Goal: Information Seeking & Learning: Learn about a topic

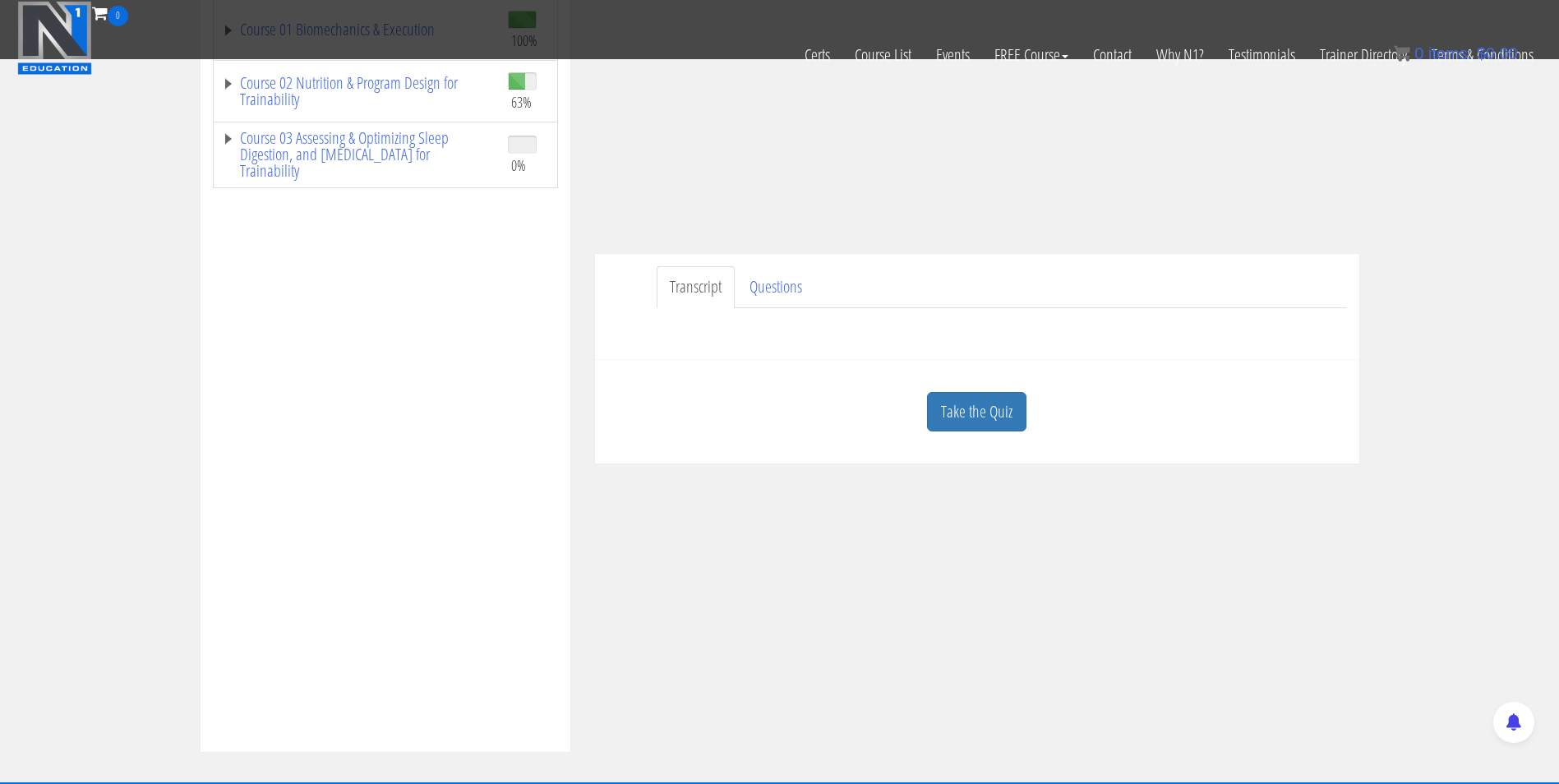
scroll to position [289, 0]
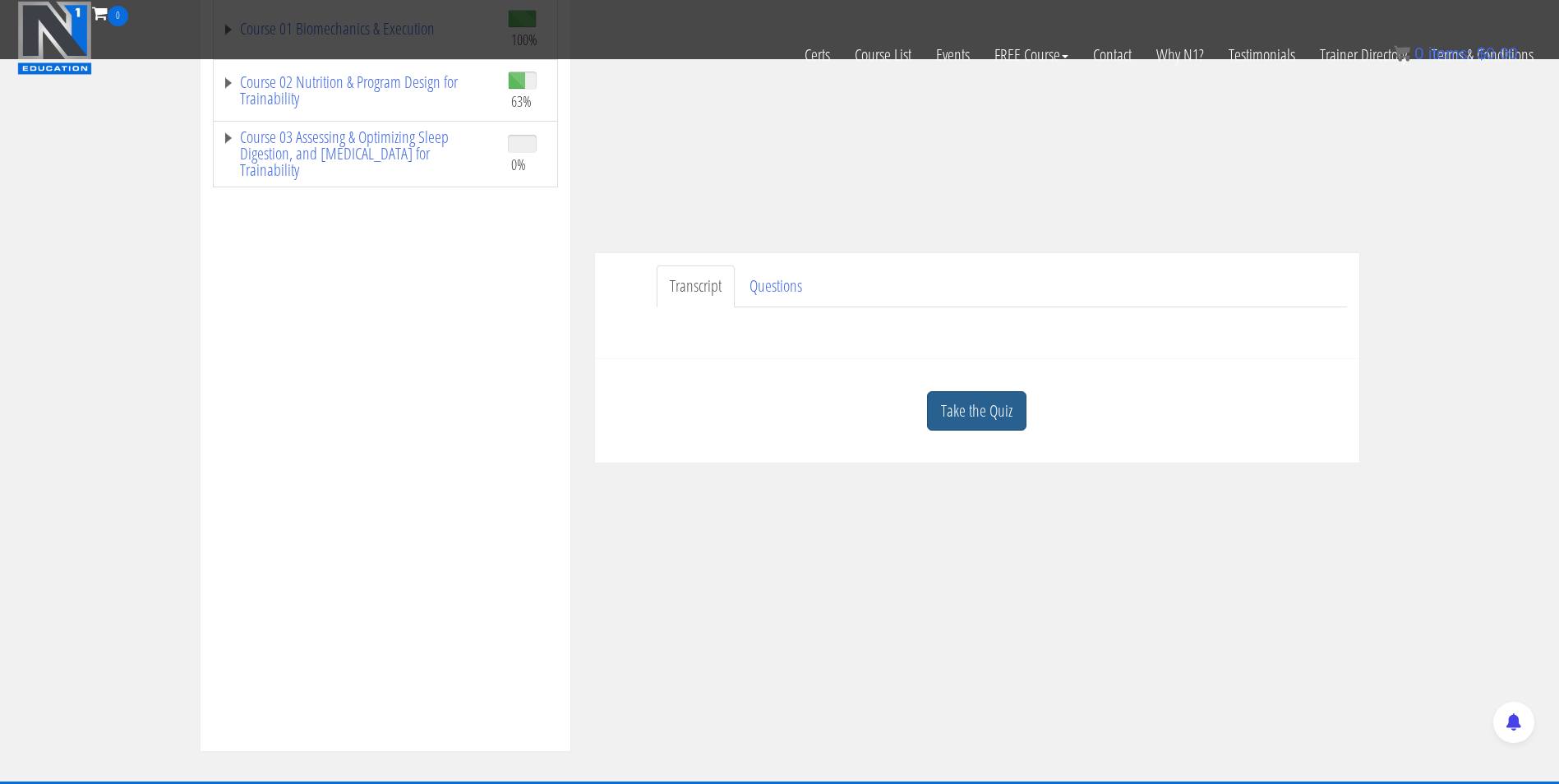
click at [966, 419] on link "Take the Quiz" at bounding box center [977, 411] width 99 height 40
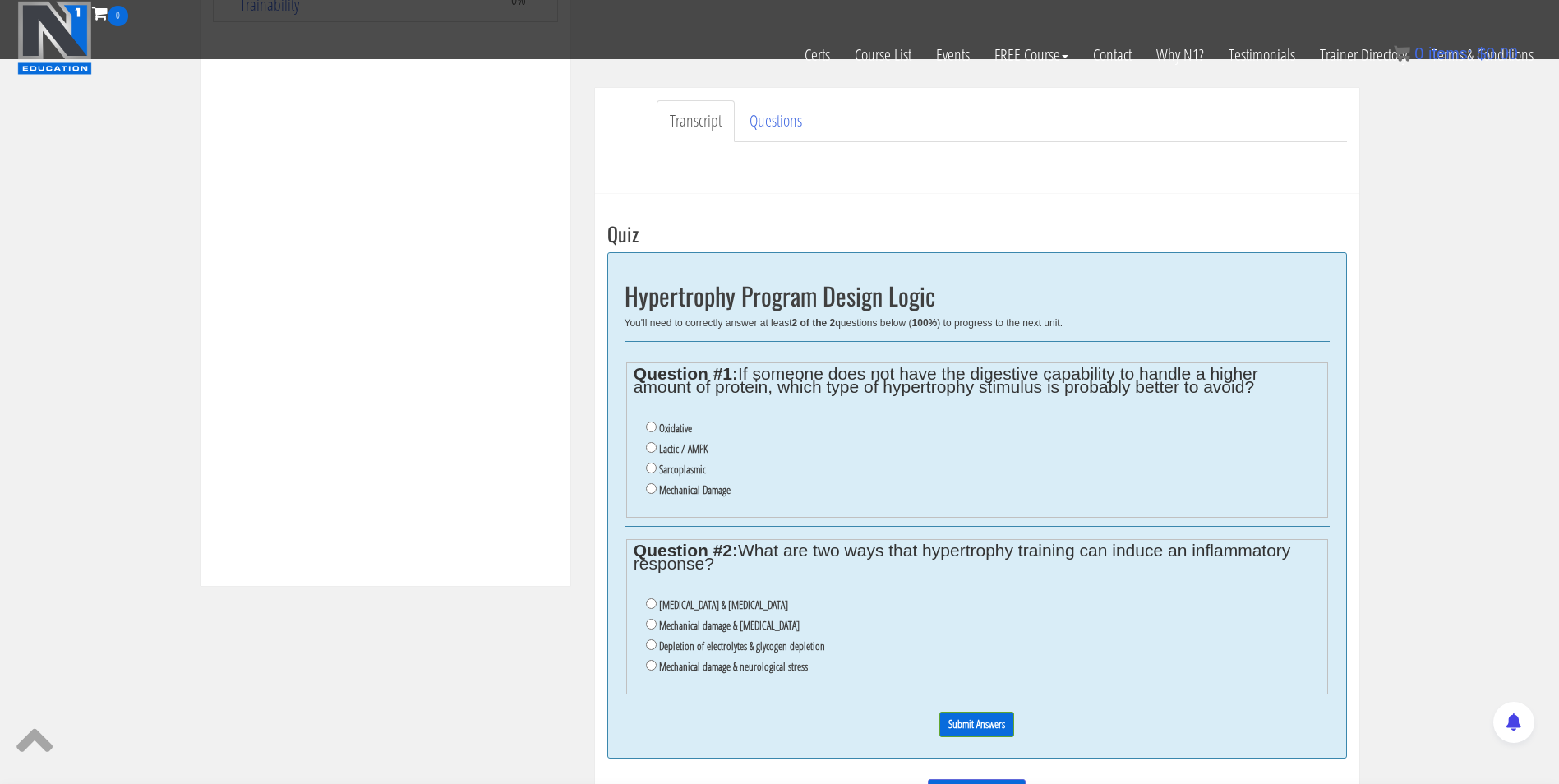
scroll to position [453, 0]
click at [650, 487] on input "Mechanical Damage" at bounding box center [652, 490] width 11 height 11
radio input "true"
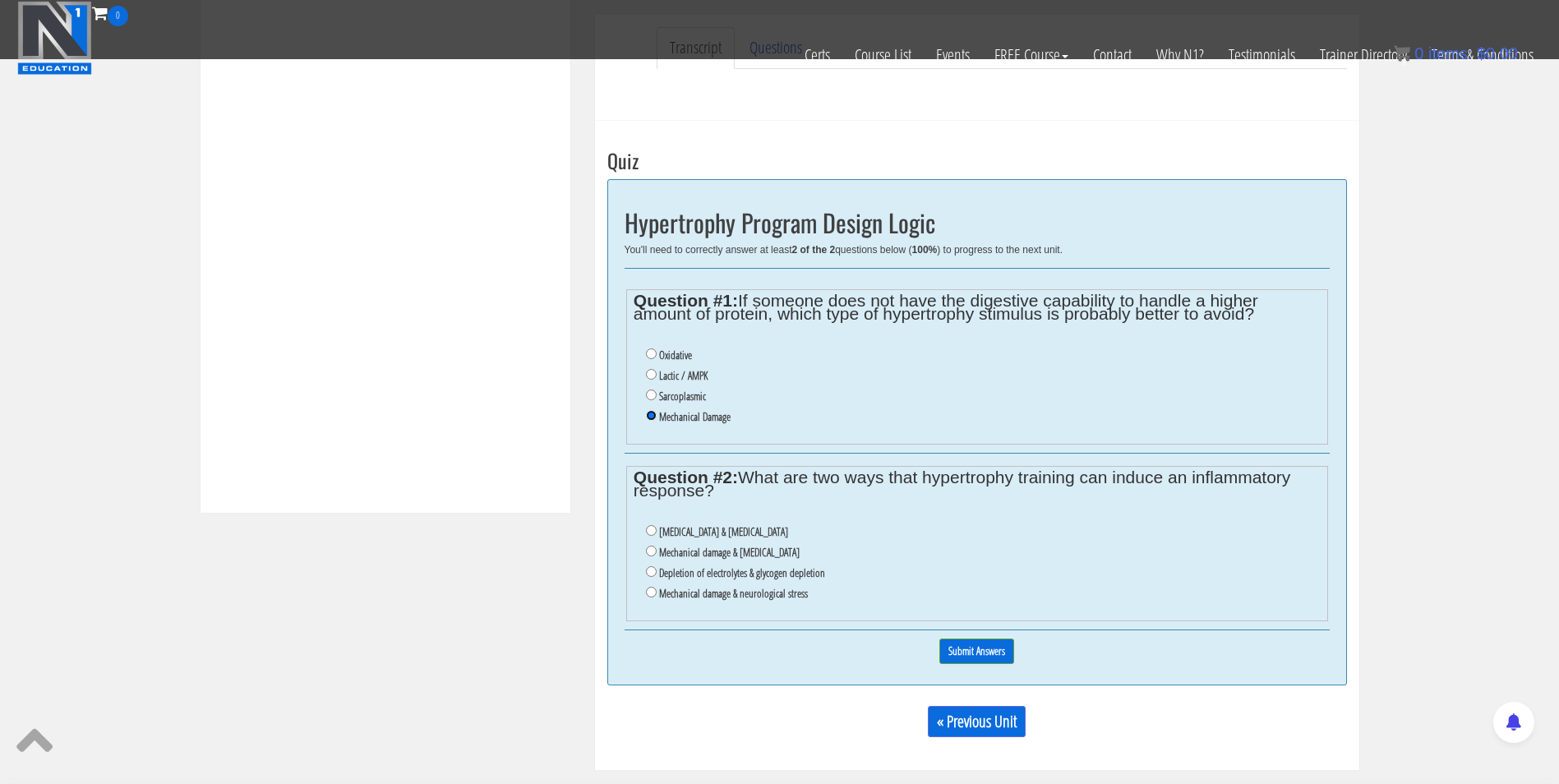
scroll to position [582, 0]
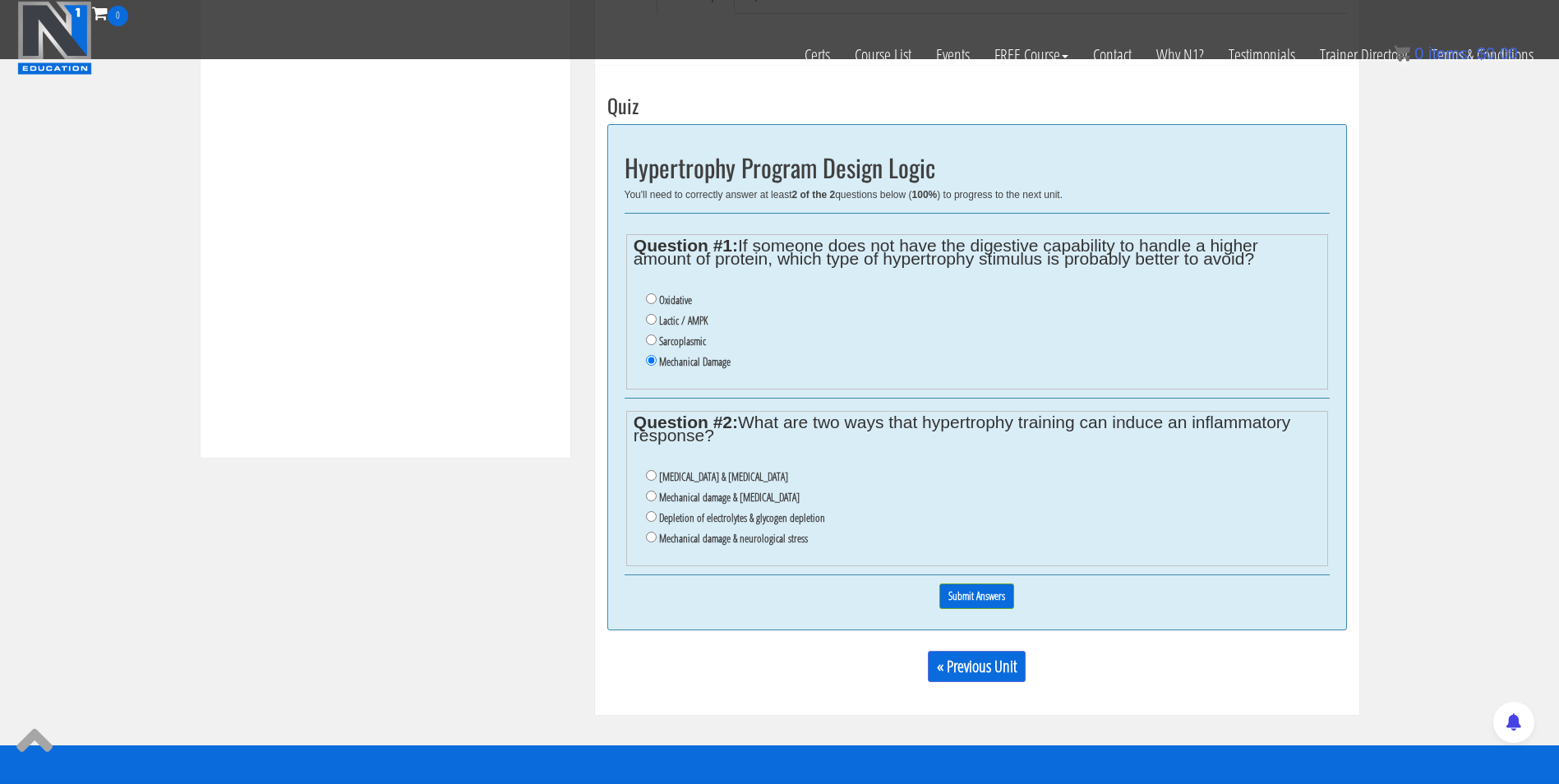
click at [663, 495] on label "Mechanical damage & oxidative stress" at bounding box center [729, 497] width 141 height 13
click at [657, 495] on input "Mechanical damage & oxidative stress" at bounding box center [652, 496] width 11 height 11
radio input "true"
click at [965, 596] on input "Submit Answers" at bounding box center [976, 596] width 75 height 26
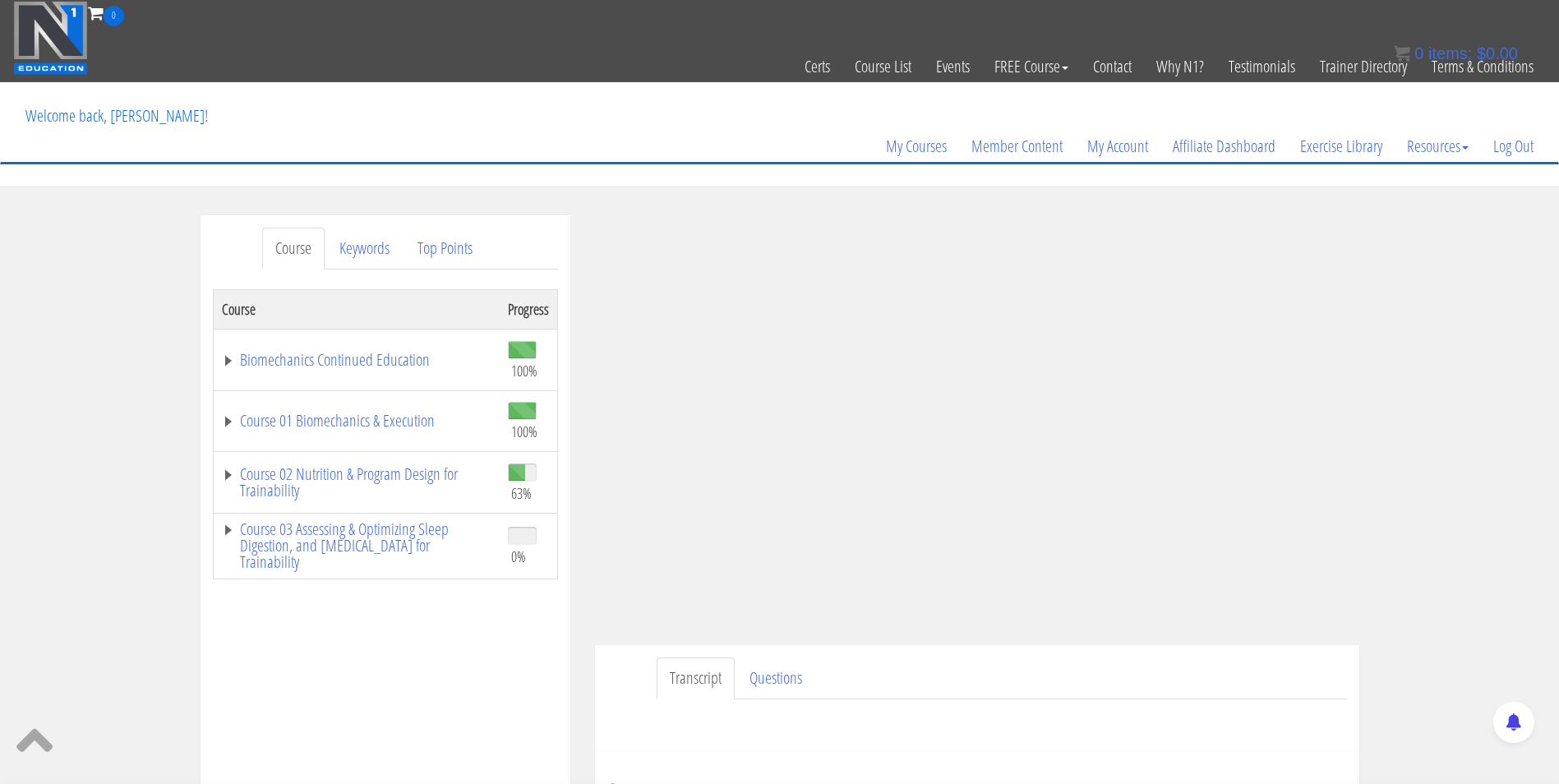
click at [55, 30] on img at bounding box center [50, 38] width 75 height 74
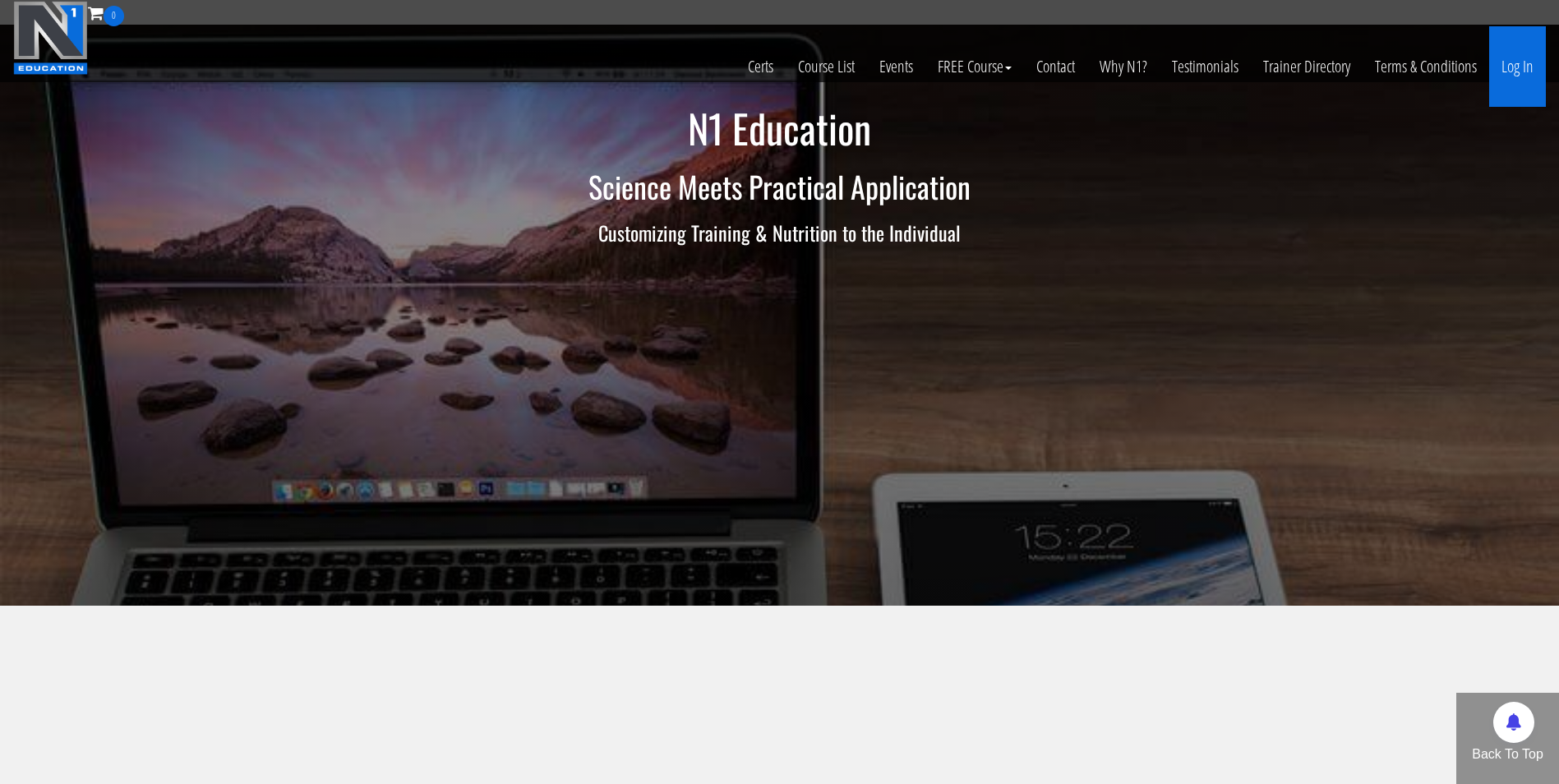
click at [1504, 84] on link "Log In" at bounding box center [1519, 67] width 57 height 81
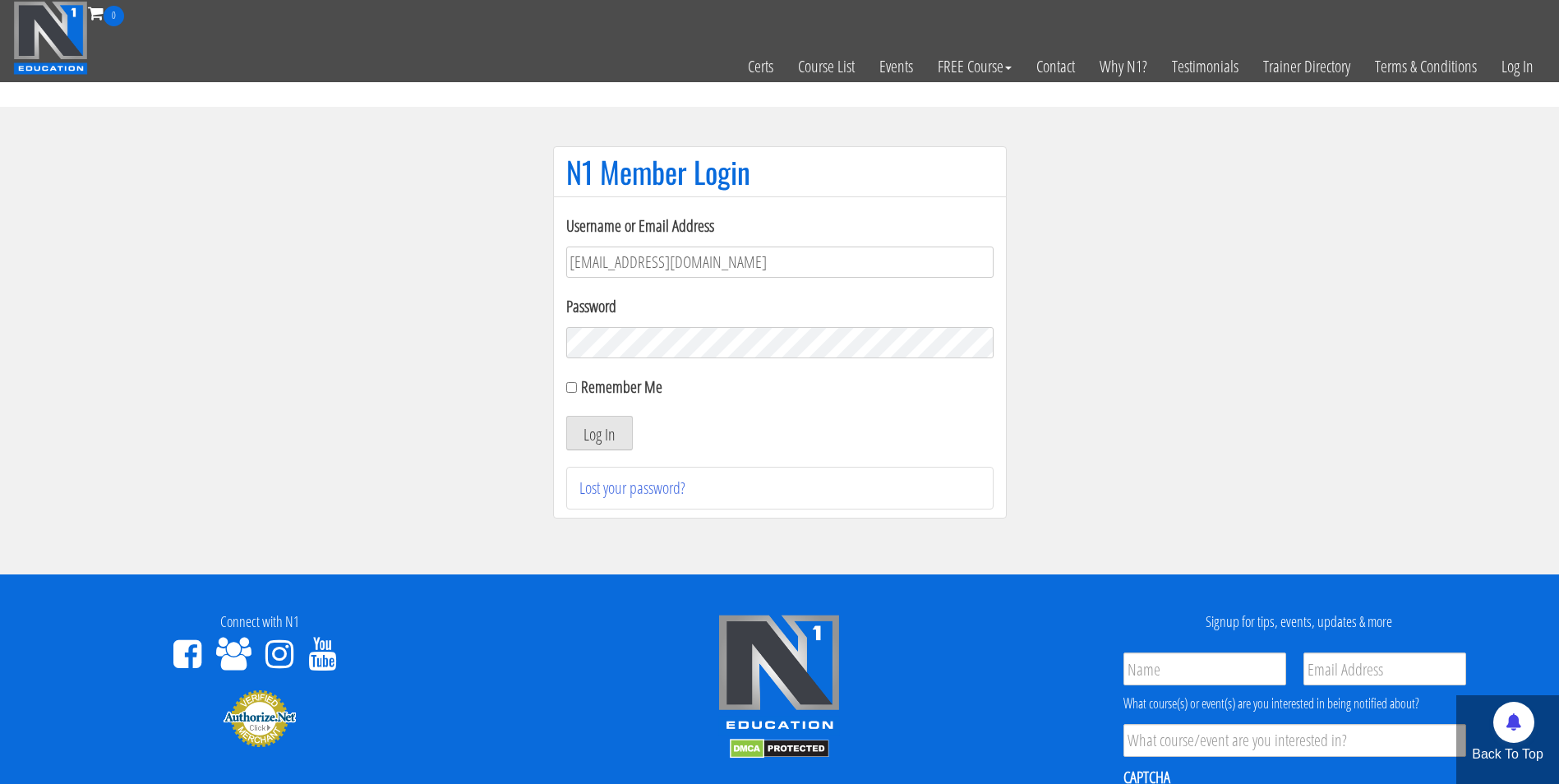
type input "darrennuzzo@gmail.com"
click at [566, 416] on button "Log In" at bounding box center [599, 433] width 66 height 35
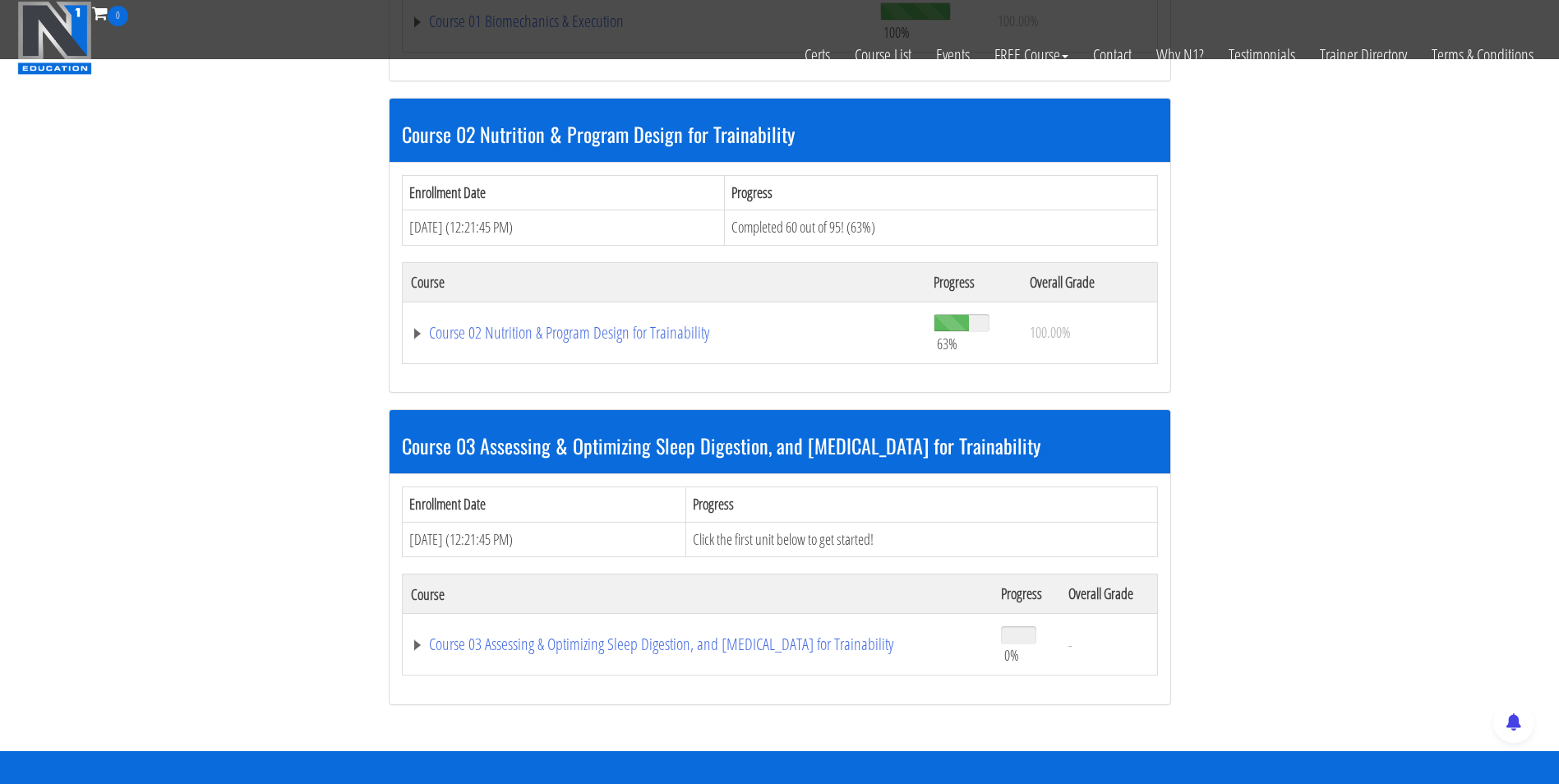
scroll to position [761, 0]
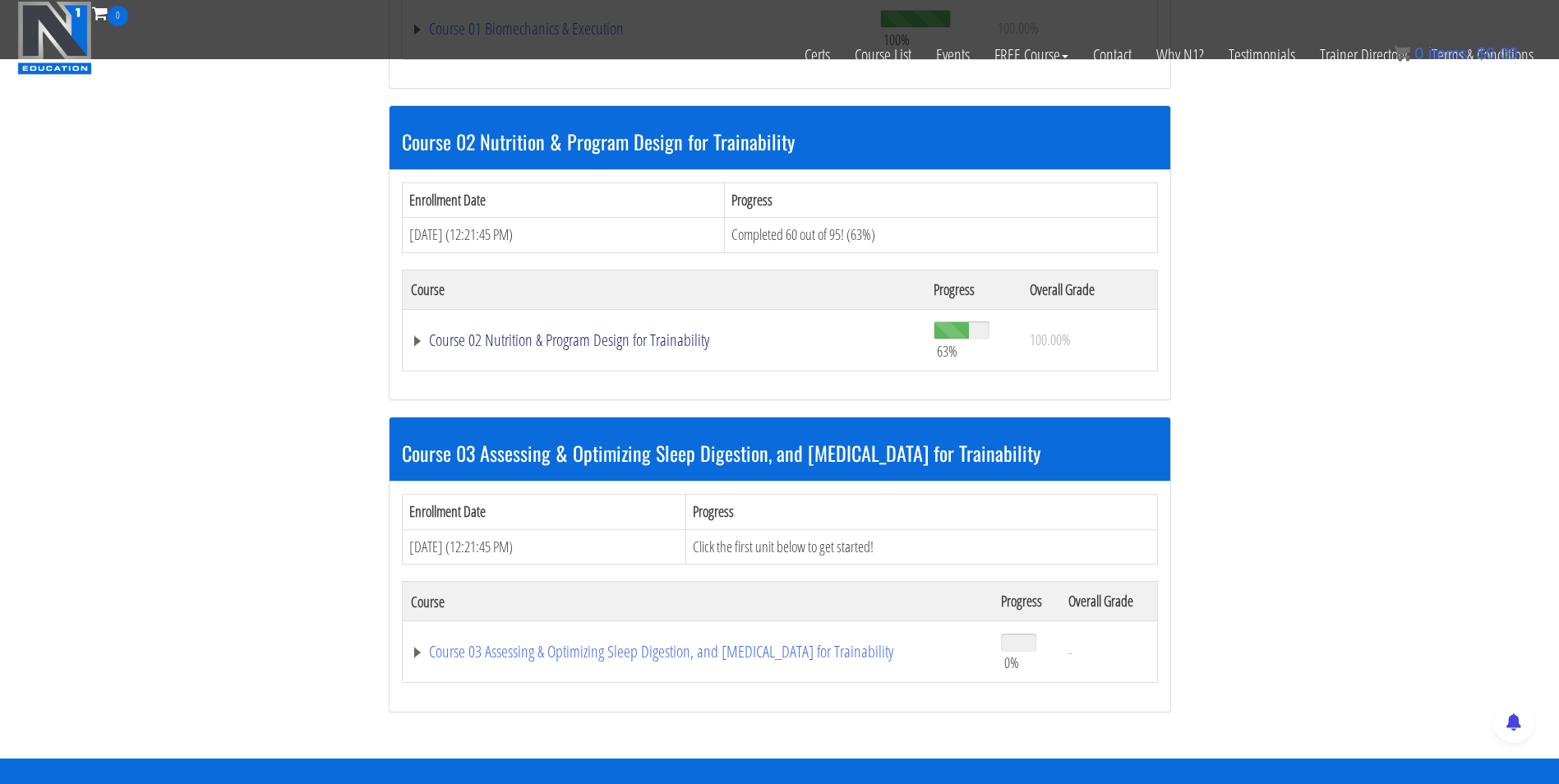
click at [645, 334] on link "Course 02 Nutrition & Program Design for Trainability" at bounding box center [664, 340] width 507 height 17
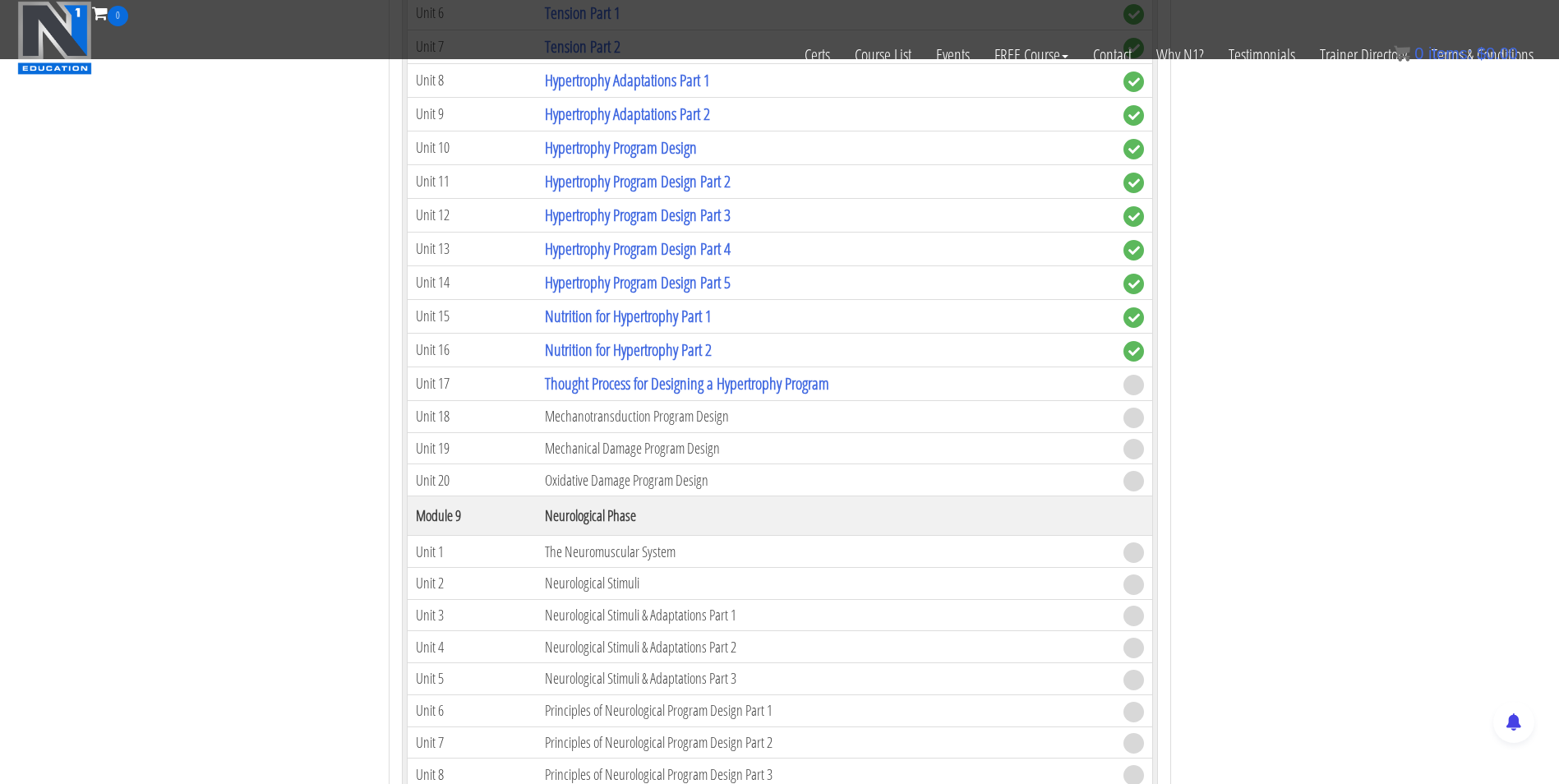
scroll to position [3107, 0]
click at [615, 390] on link "Thought Process for Designing a Hypertrophy Program" at bounding box center [687, 385] width 284 height 22
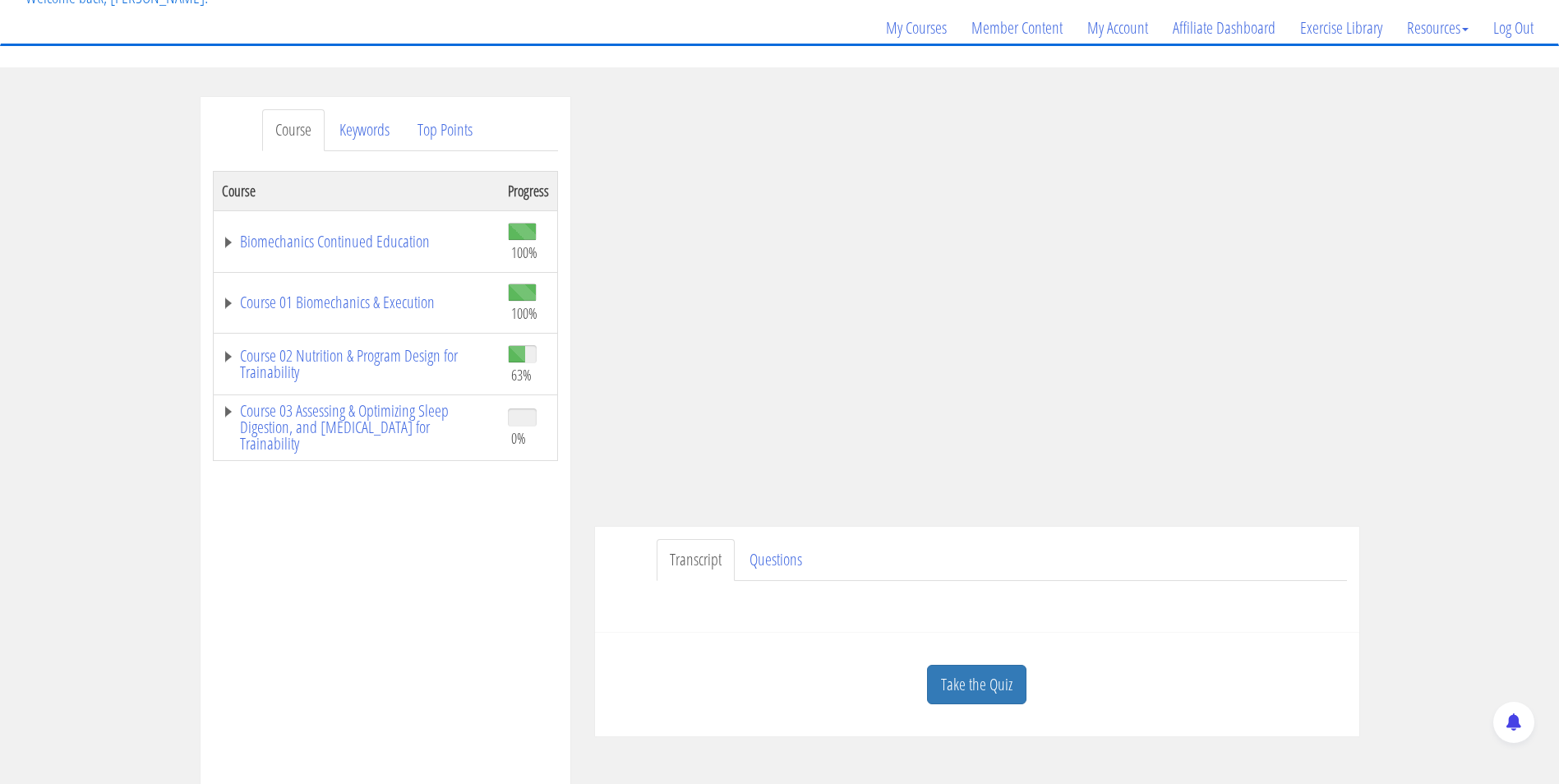
scroll to position [271, 0]
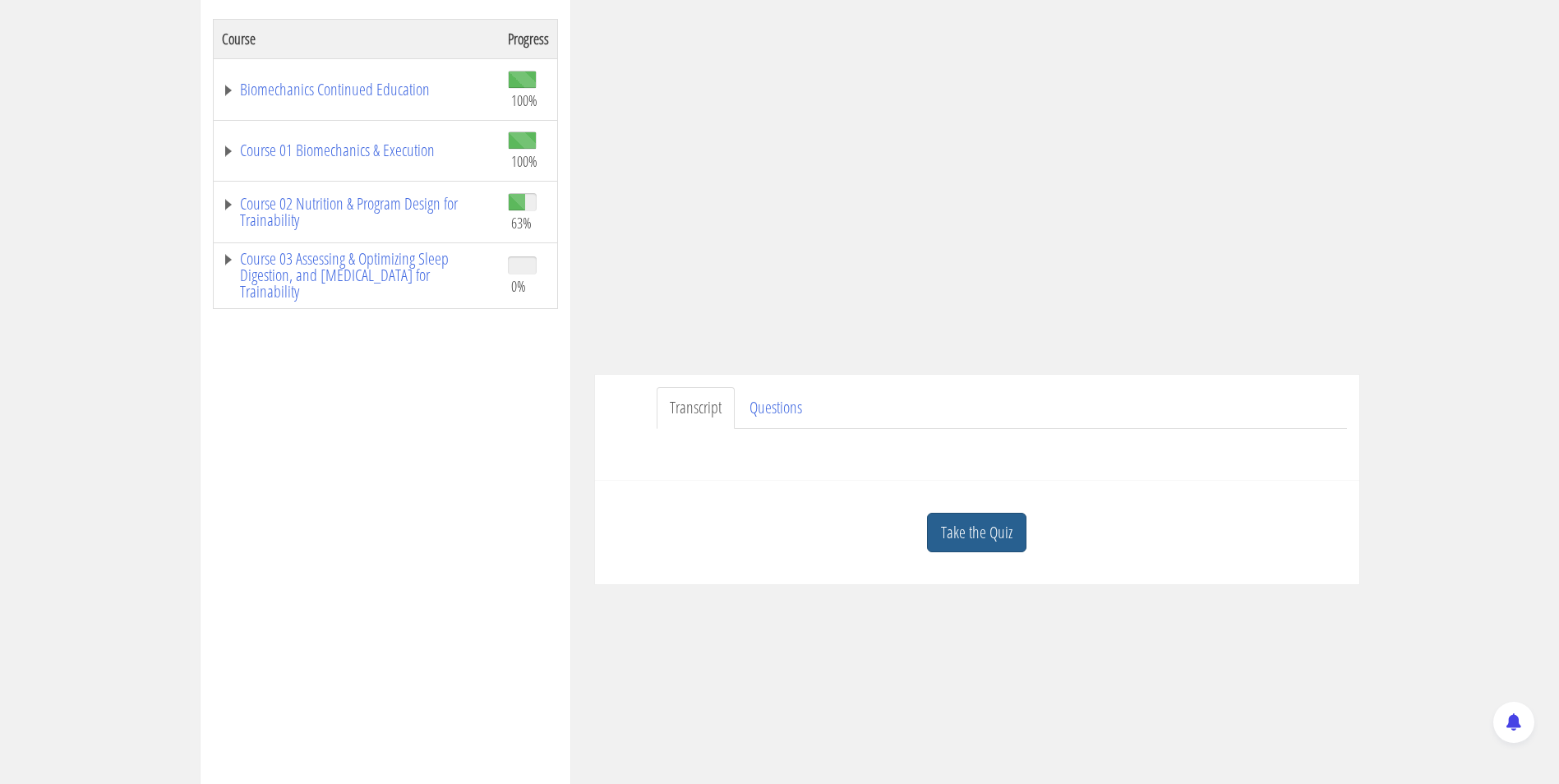
click at [954, 520] on link "Take the Quiz" at bounding box center [977, 533] width 99 height 40
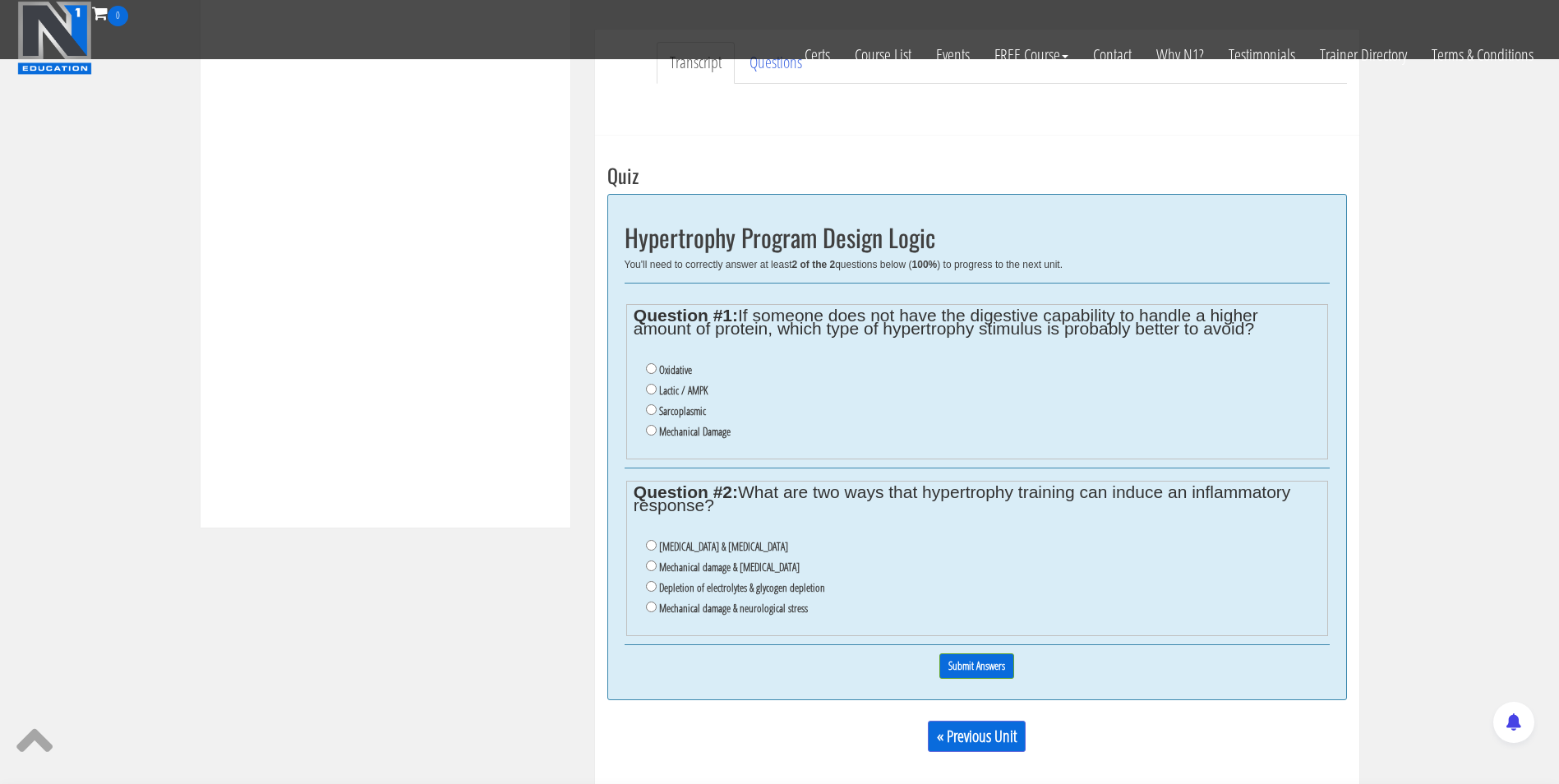
scroll to position [512, 0]
click at [653, 432] on input "Mechanical Damage" at bounding box center [652, 432] width 11 height 11
radio input "true"
click at [653, 571] on input "Mechanical damage & oxidative stress" at bounding box center [652, 567] width 11 height 11
radio input "true"
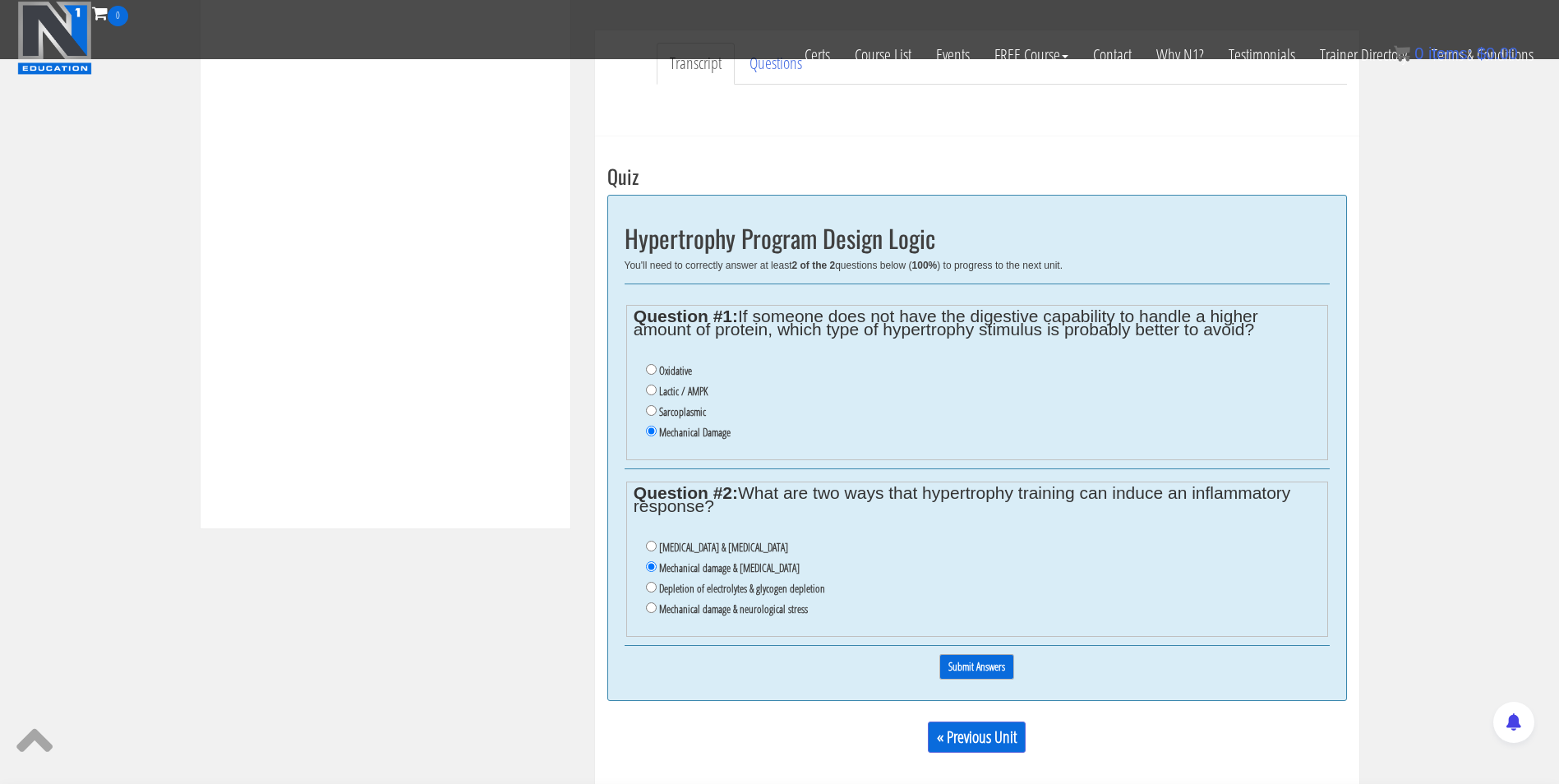
click at [978, 666] on input "Submit Answers" at bounding box center [976, 667] width 75 height 26
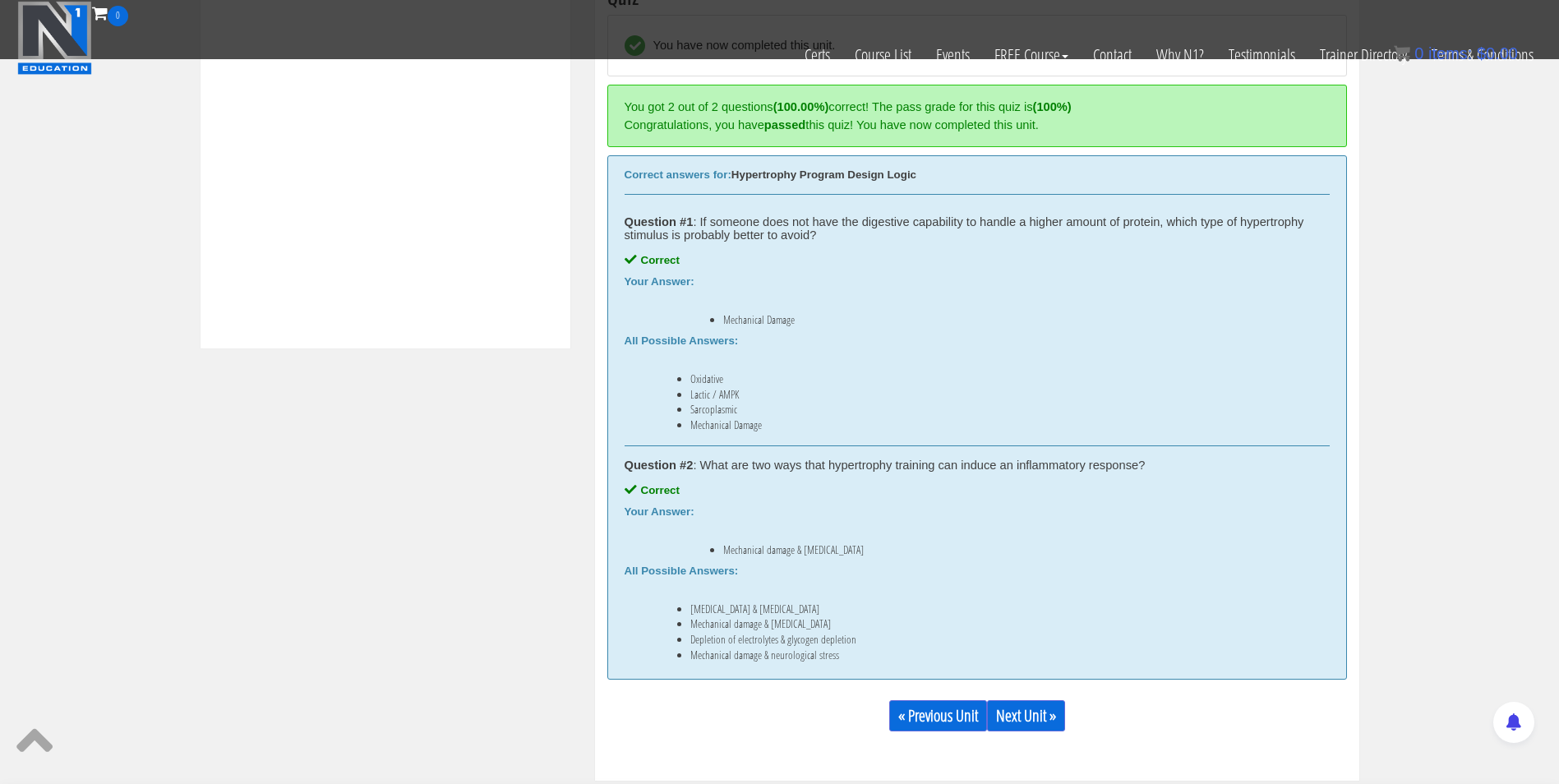
scroll to position [692, 0]
click at [1015, 706] on link "Next Unit »" at bounding box center [1026, 715] width 78 height 31
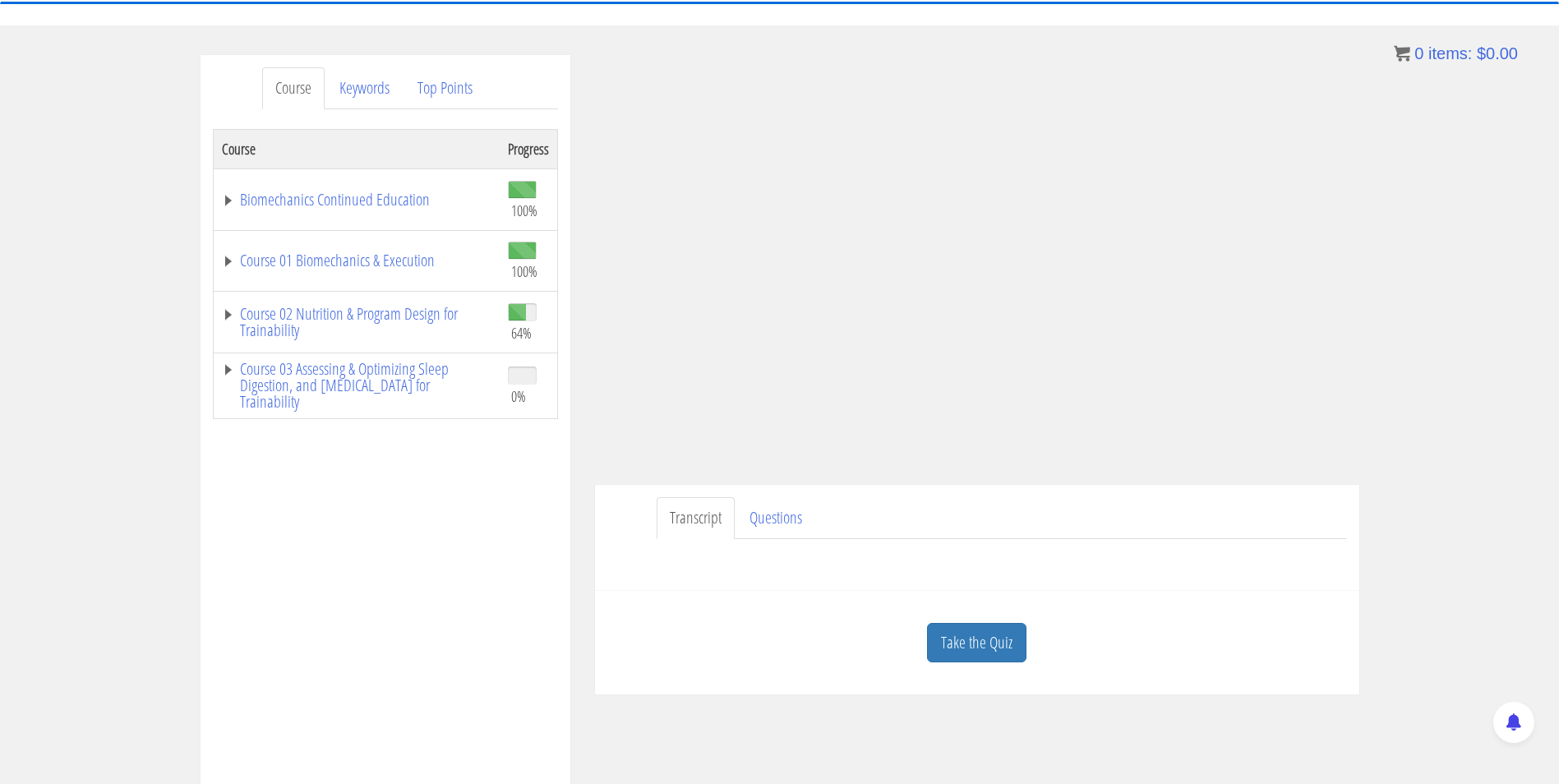
scroll to position [68, 0]
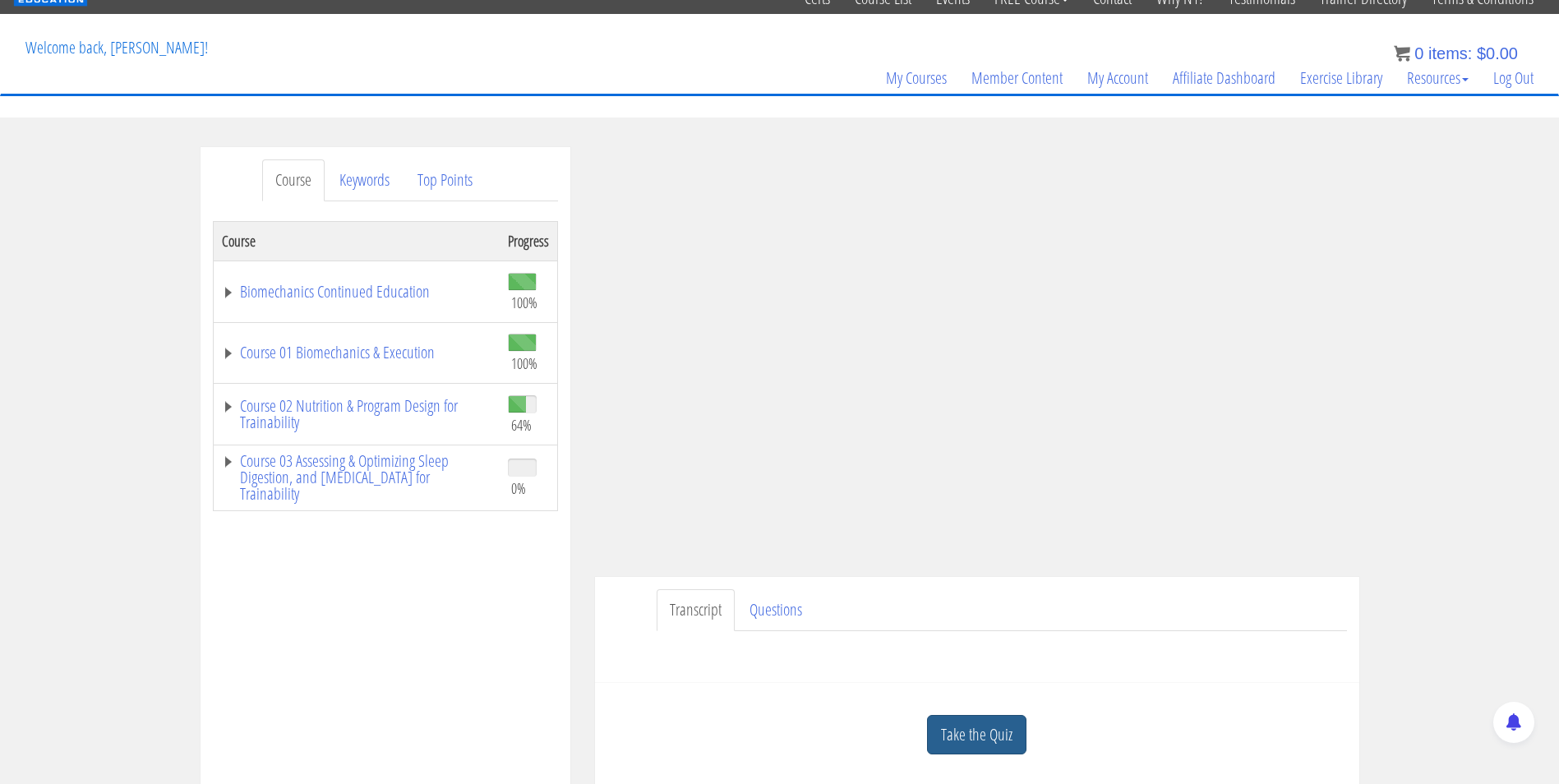
click at [992, 736] on link "Take the Quiz" at bounding box center [977, 735] width 99 height 40
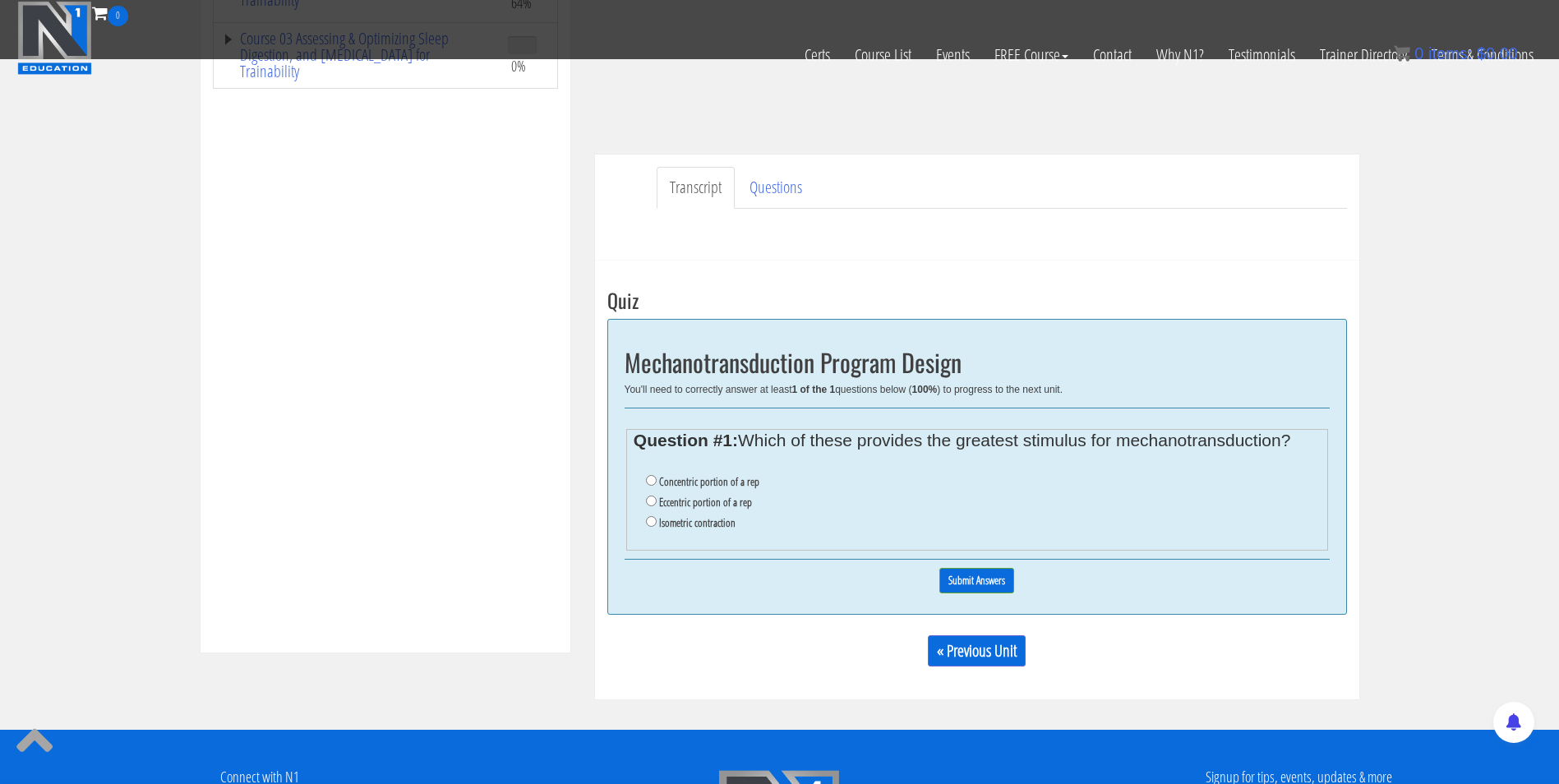
scroll to position [386, 0]
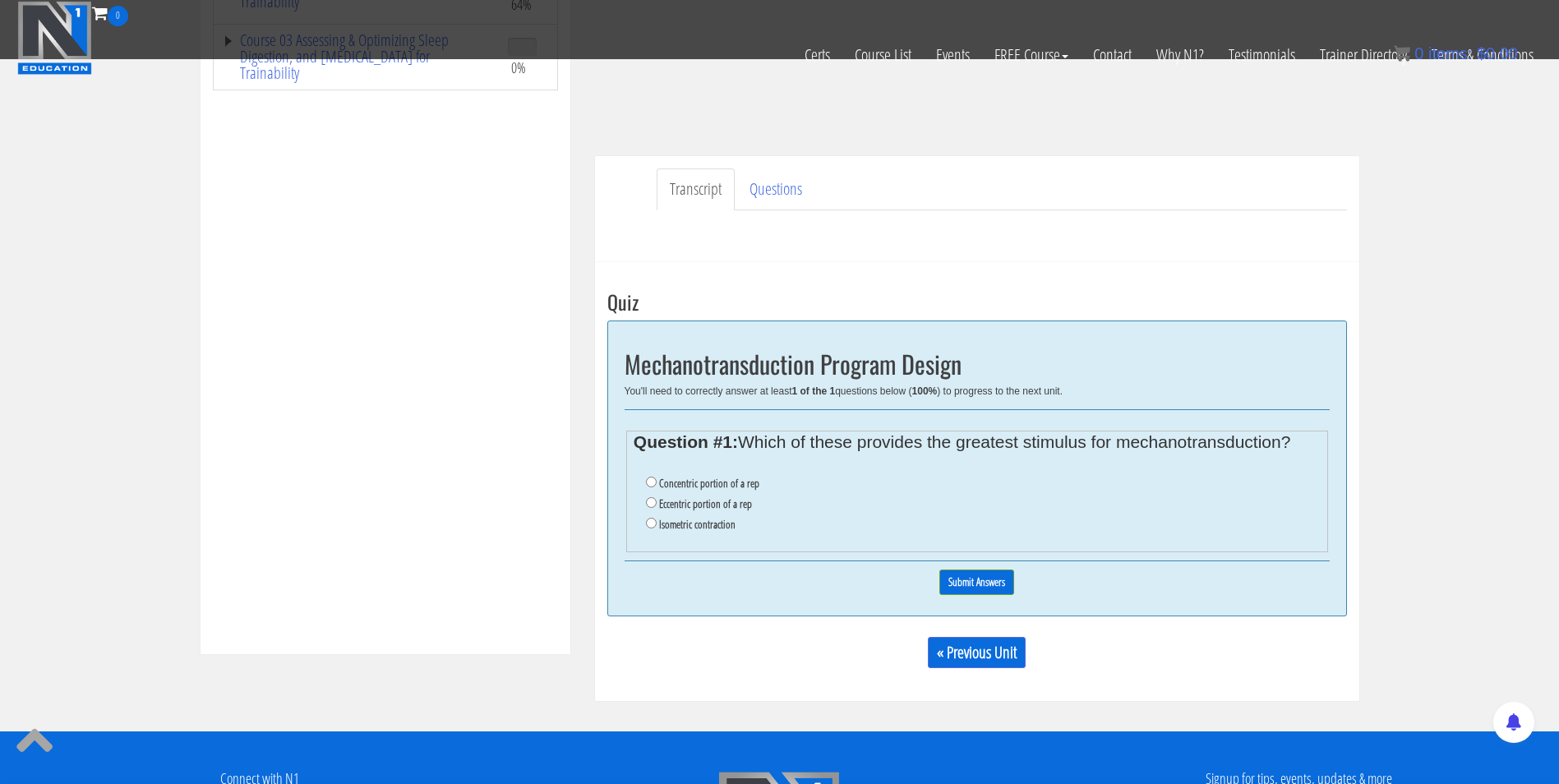
click at [700, 503] on label "Eccentric portion of a rep" at bounding box center [705, 503] width 93 height 13
click at [657, 503] on input "Eccentric portion of a rep" at bounding box center [652, 502] width 11 height 11
radio input "true"
click at [978, 585] on input "Submit Answers" at bounding box center [976, 582] width 75 height 26
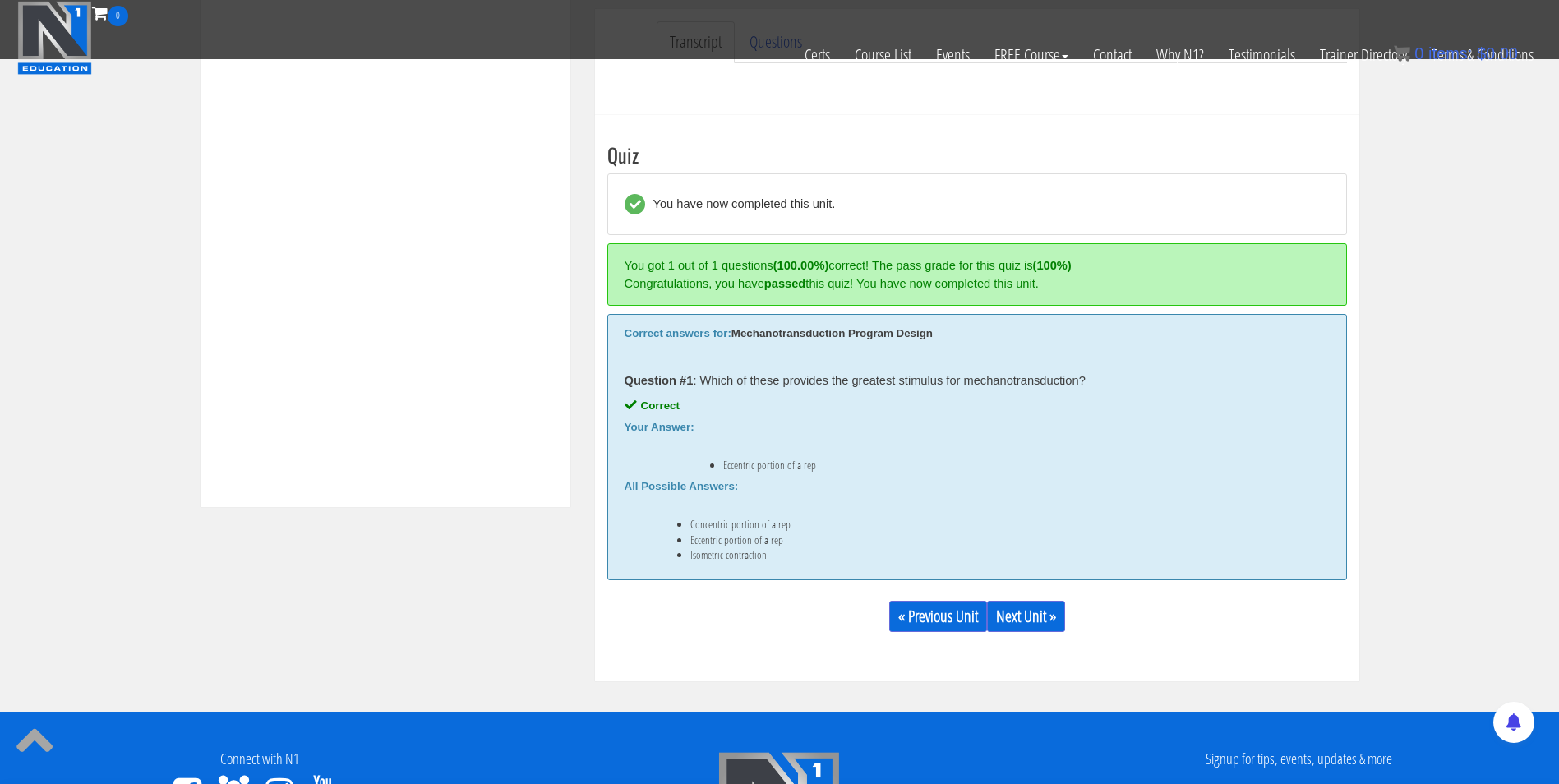
scroll to position [624, 0]
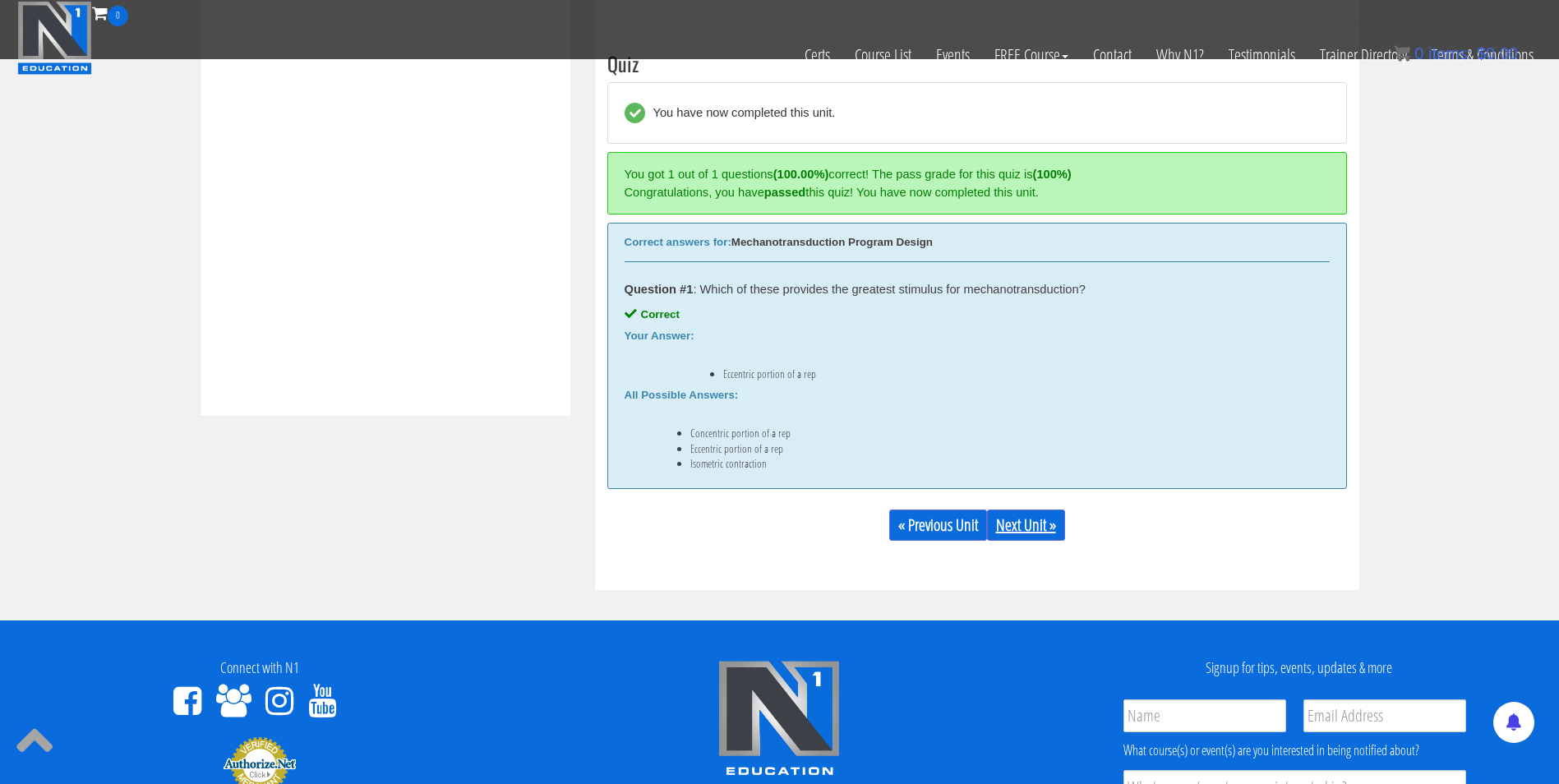
click at [1020, 527] on link "Next Unit »" at bounding box center [1026, 525] width 78 height 31
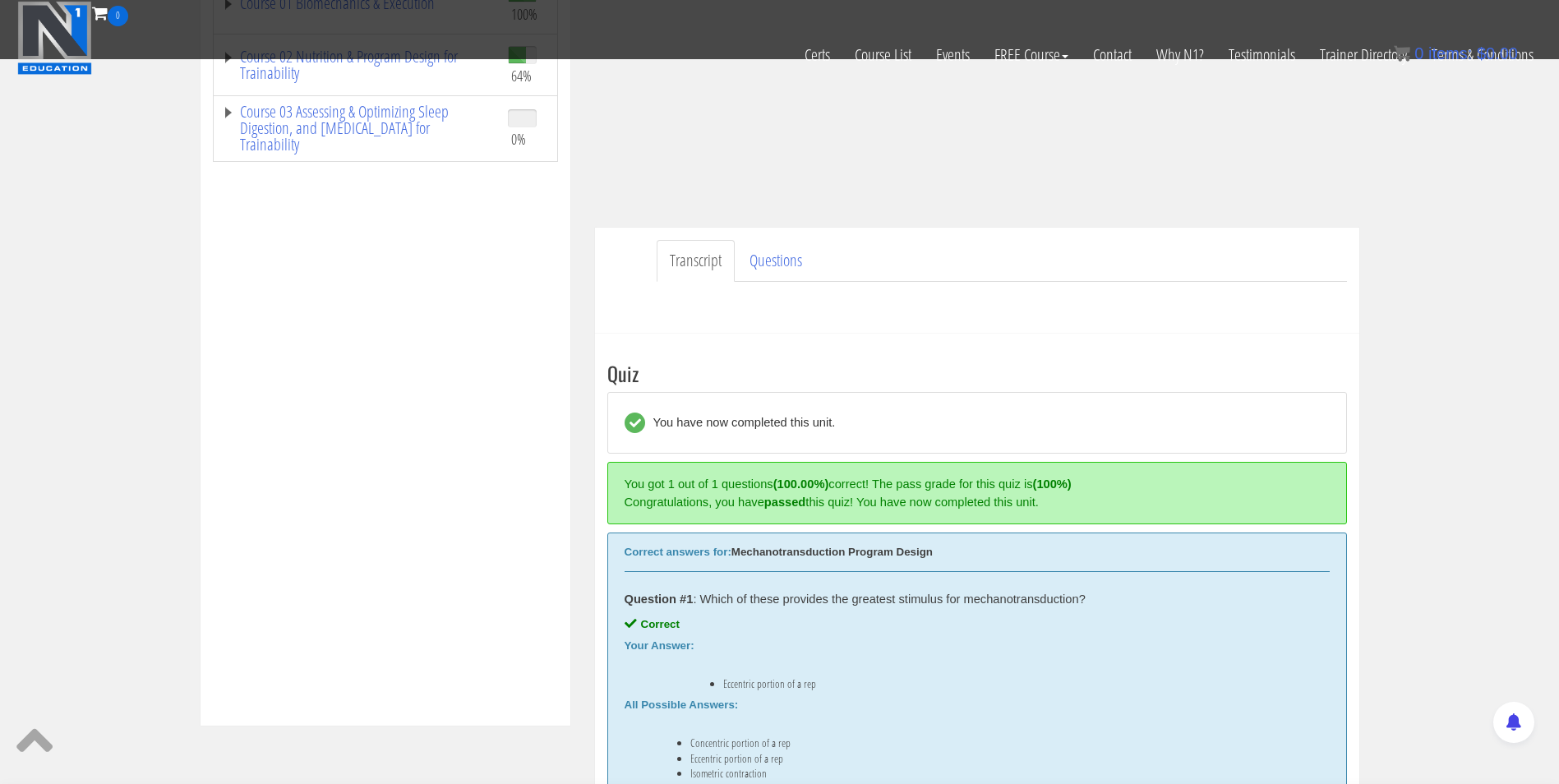
scroll to position [315, 0]
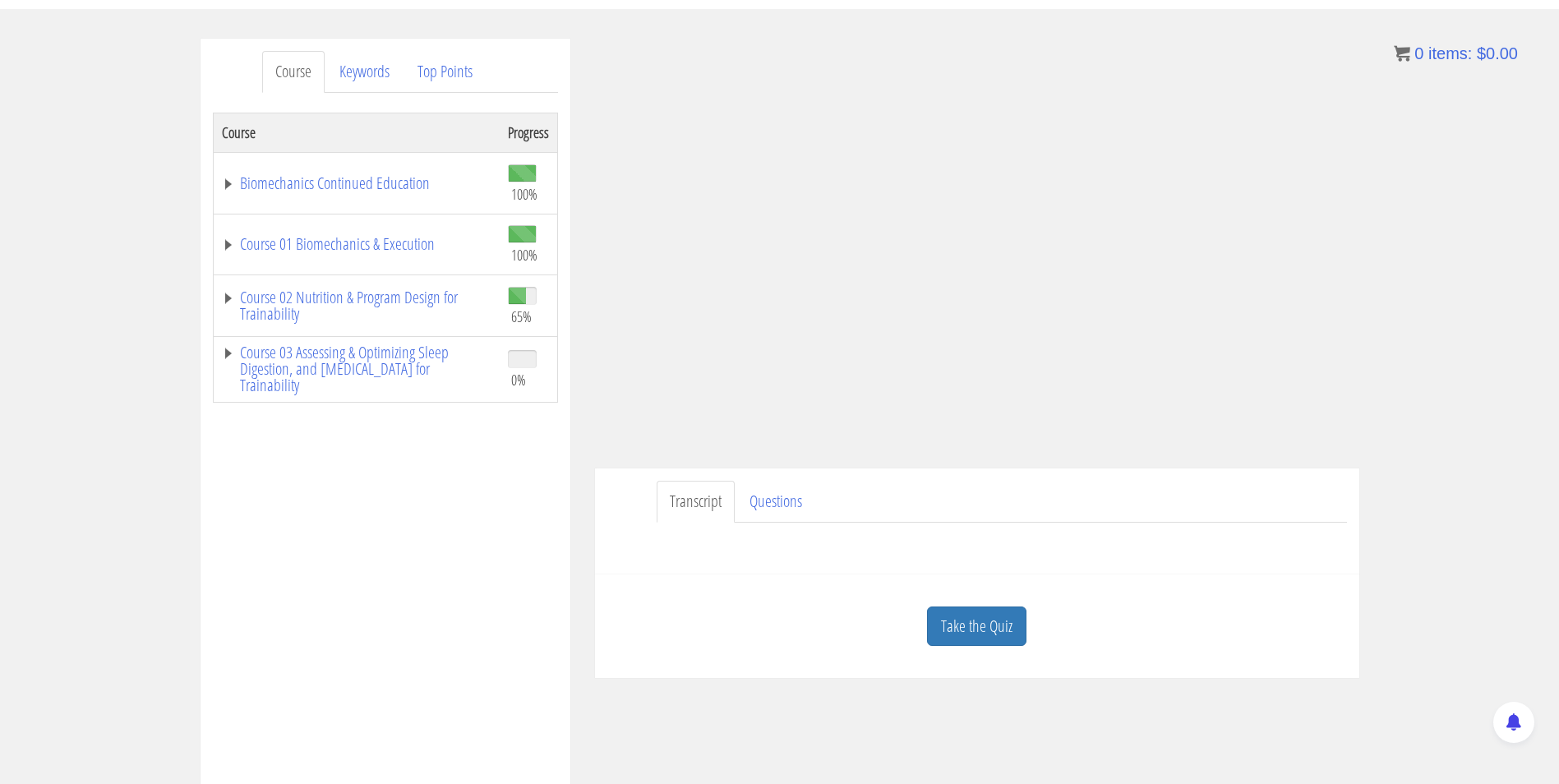
scroll to position [18, 0]
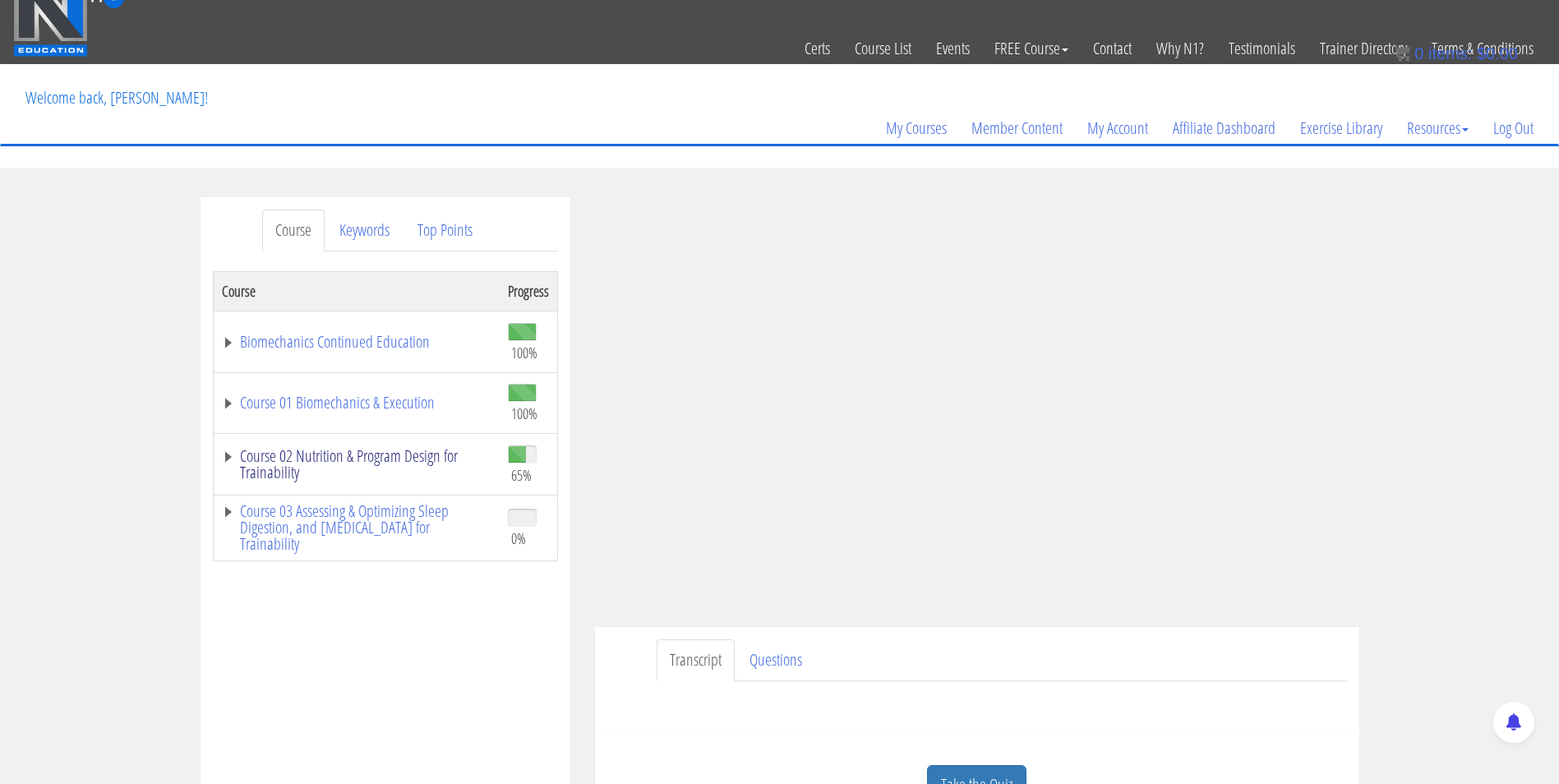
click at [371, 466] on link "Course 02 Nutrition & Program Design for Trainability" at bounding box center [356, 465] width 270 height 33
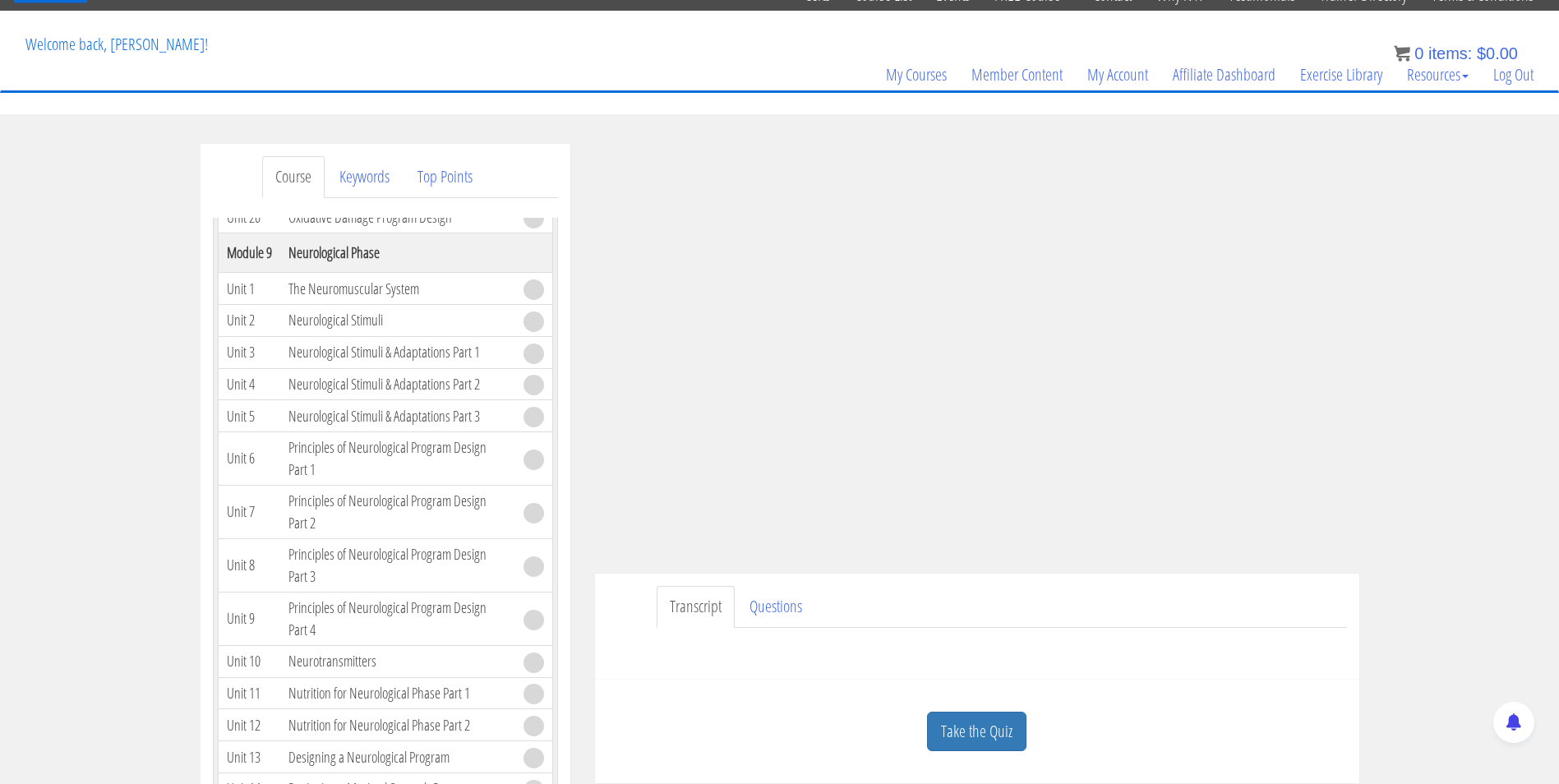
scroll to position [70, 0]
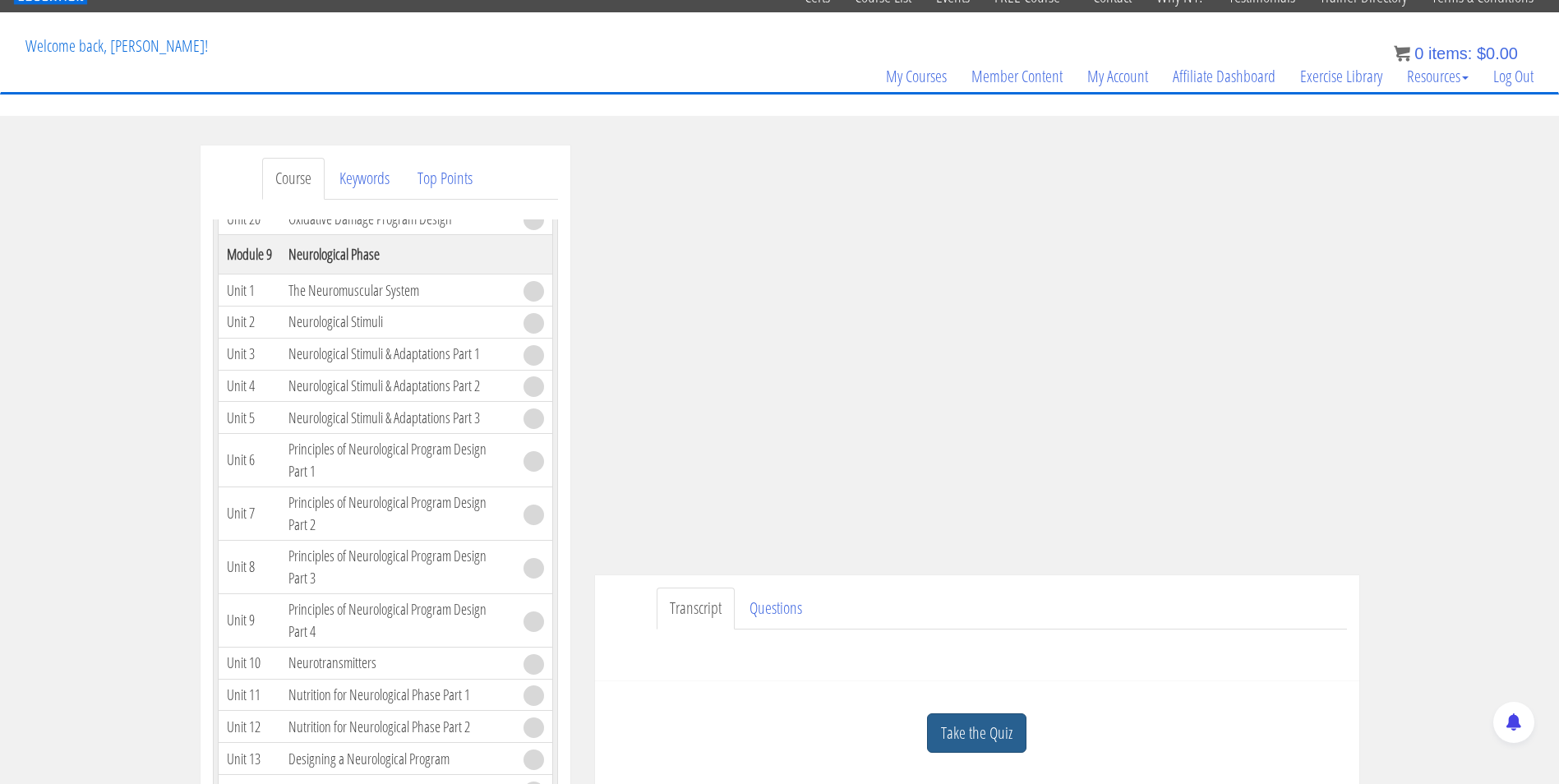
click at [949, 726] on link "Take the Quiz" at bounding box center [977, 733] width 99 height 40
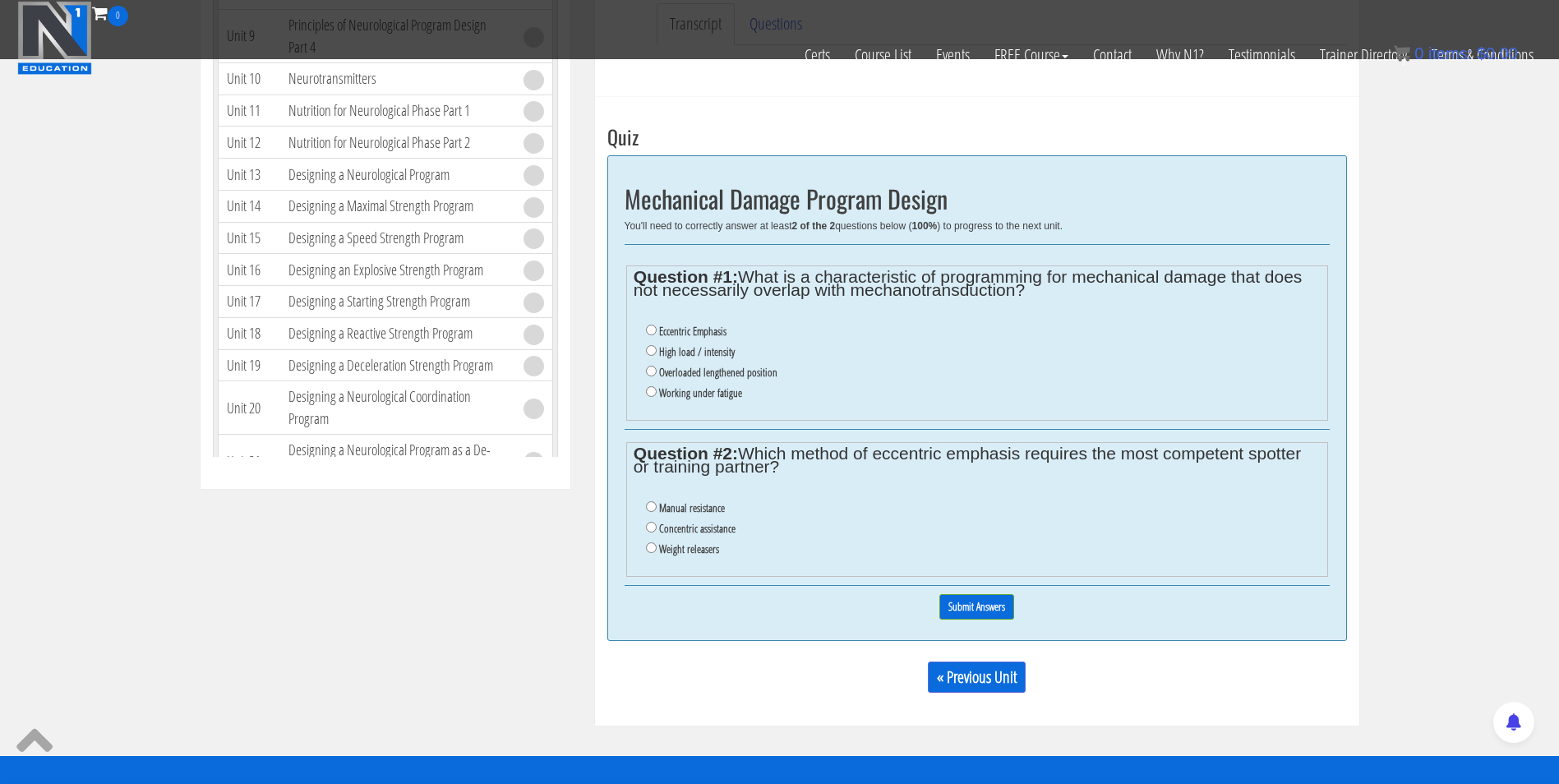
scroll to position [547, 0]
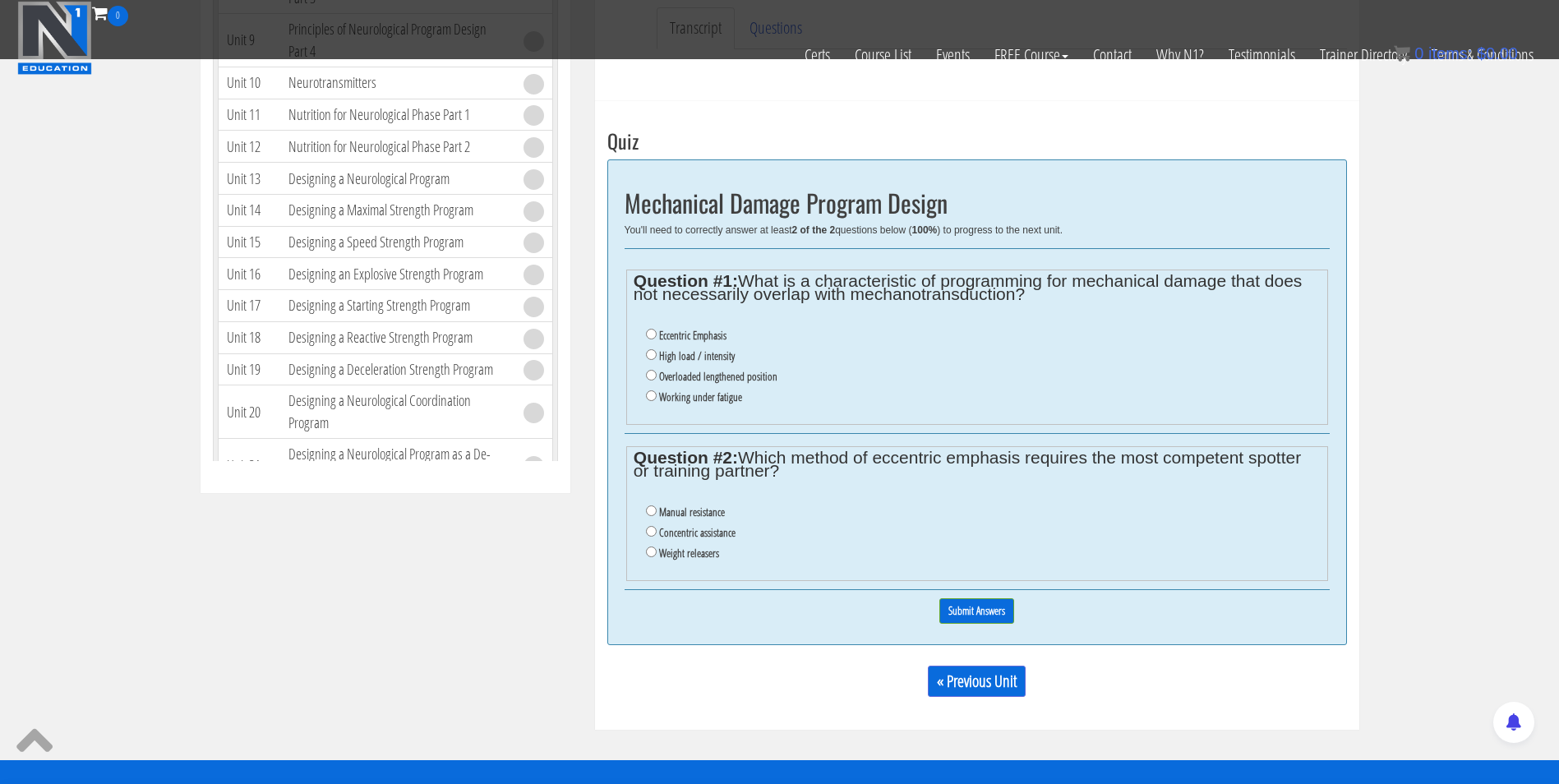
click at [704, 381] on label "Overloaded lengthened position" at bounding box center [718, 376] width 119 height 13
click at [657, 381] on input "Overloaded lengthened position" at bounding box center [652, 375] width 11 height 11
radio input "true"
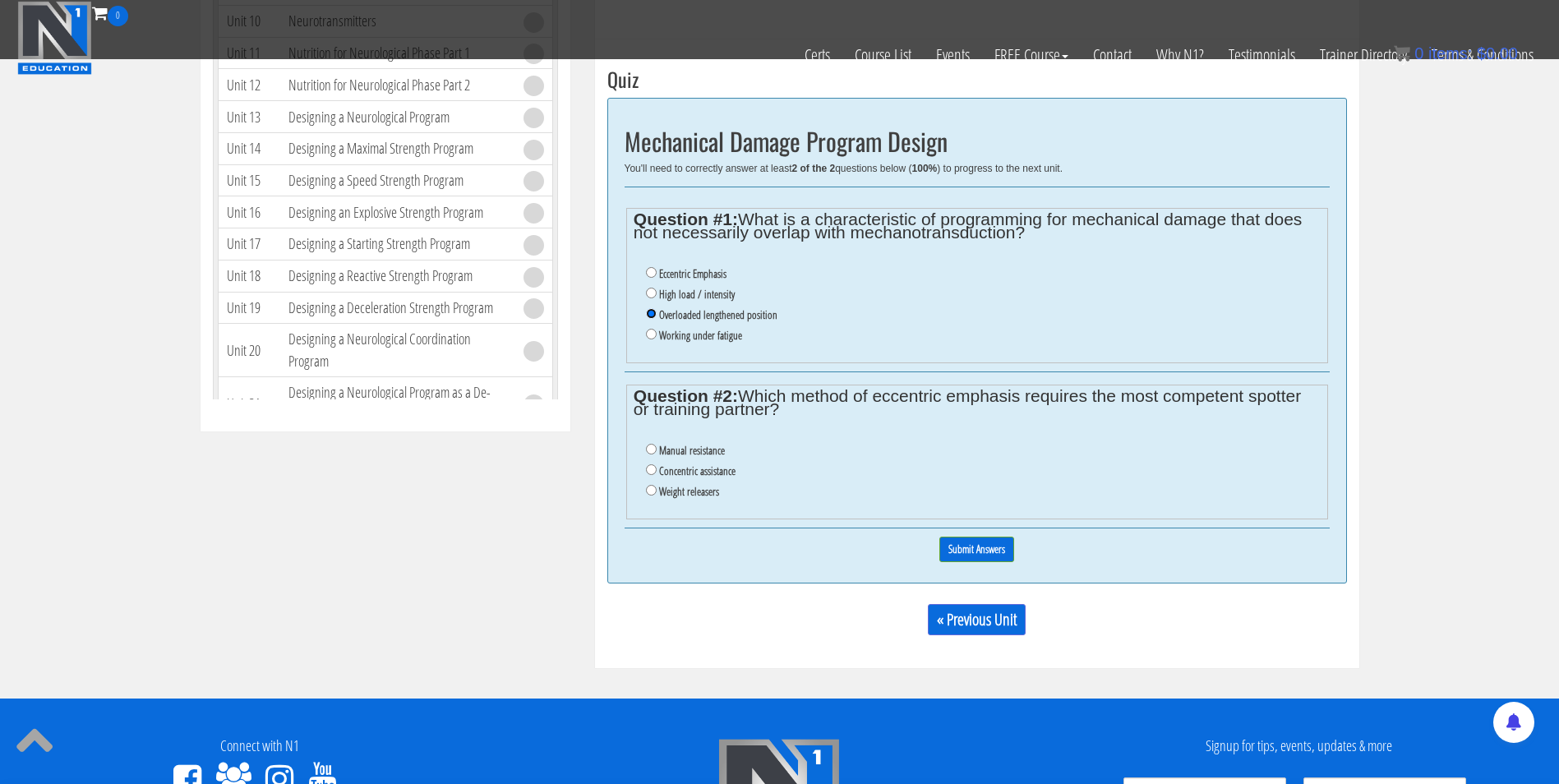
scroll to position [607, 0]
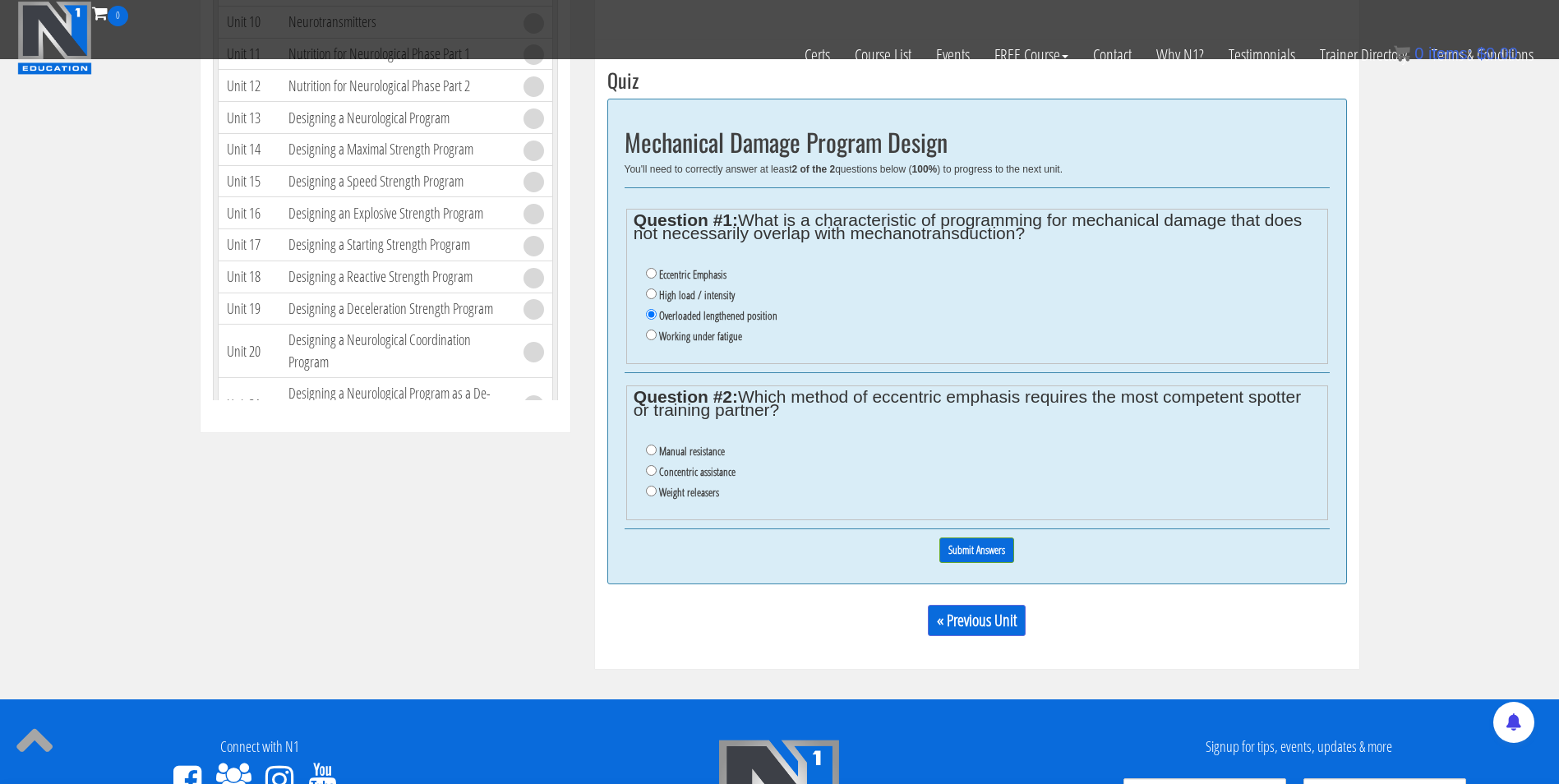
click at [705, 492] on label "Weight releasers" at bounding box center [688, 492] width 60 height 13
click at [657, 492] on input "Weight releasers" at bounding box center [652, 491] width 11 height 11
radio input "true"
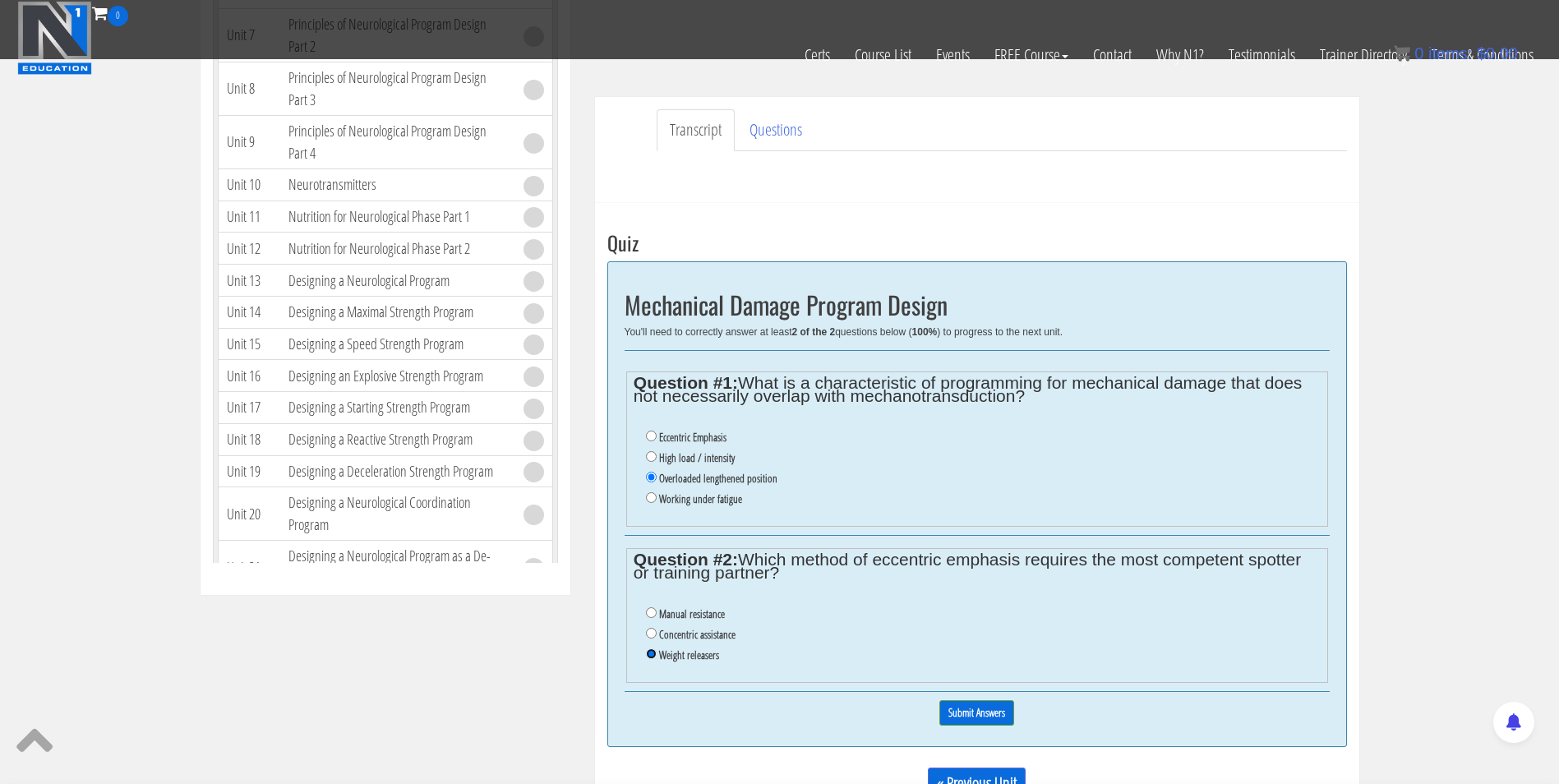
scroll to position [445, 0]
click at [974, 709] on input "Submit Answers" at bounding box center [976, 712] width 75 height 26
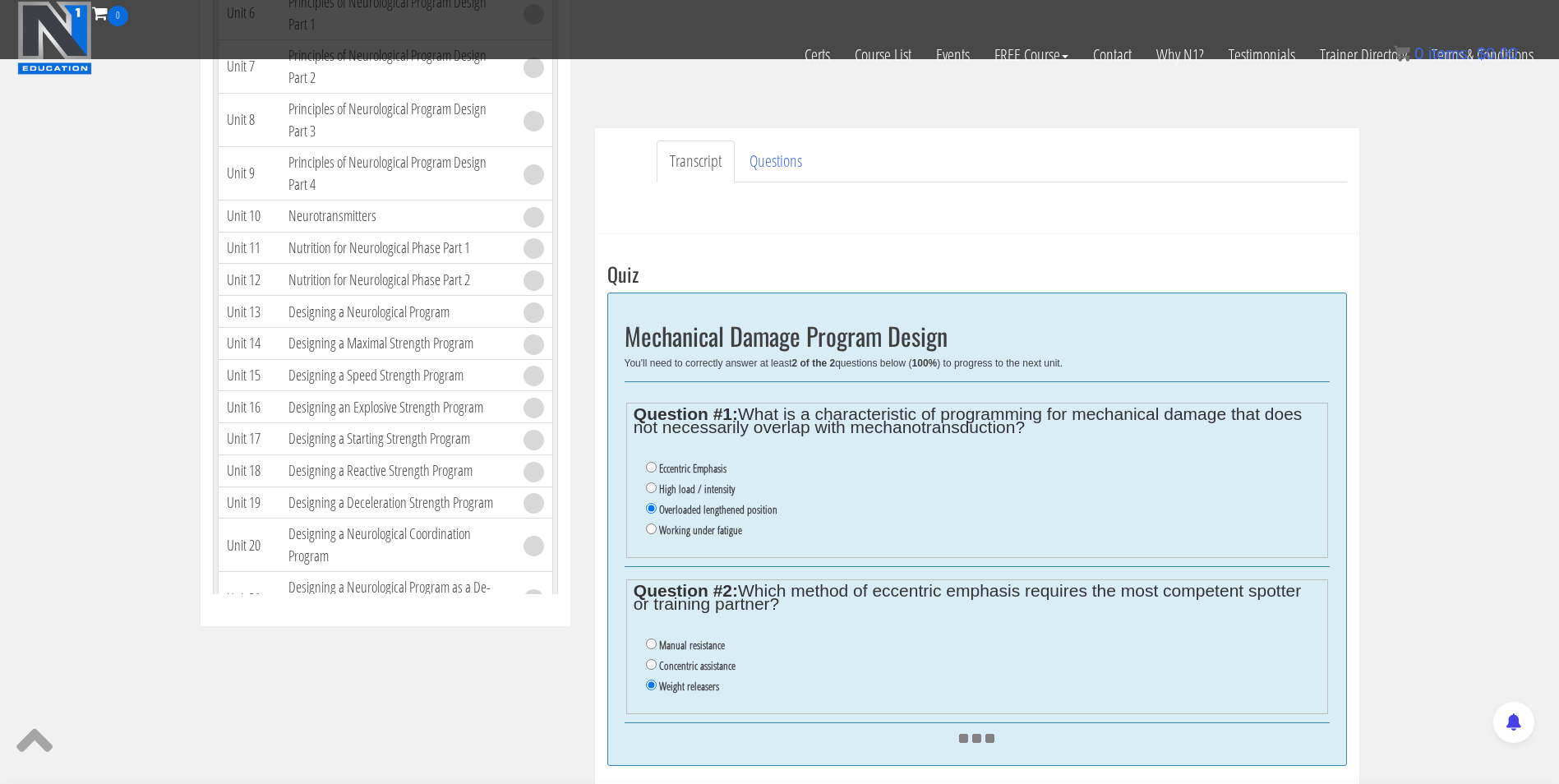
scroll to position [675, 0]
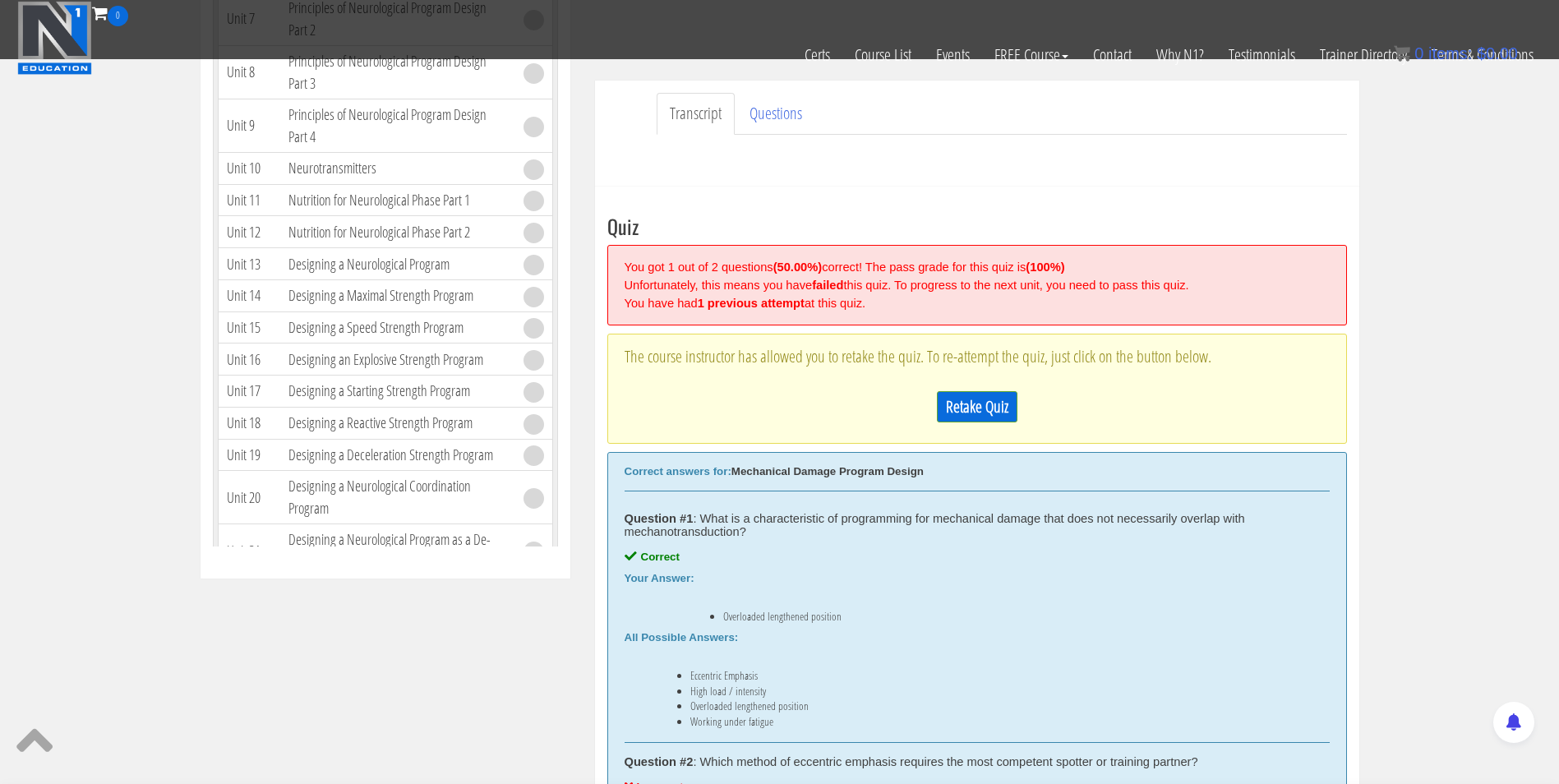
scroll to position [460, 0]
click at [956, 405] on link "Retake Quiz" at bounding box center [977, 408] width 81 height 31
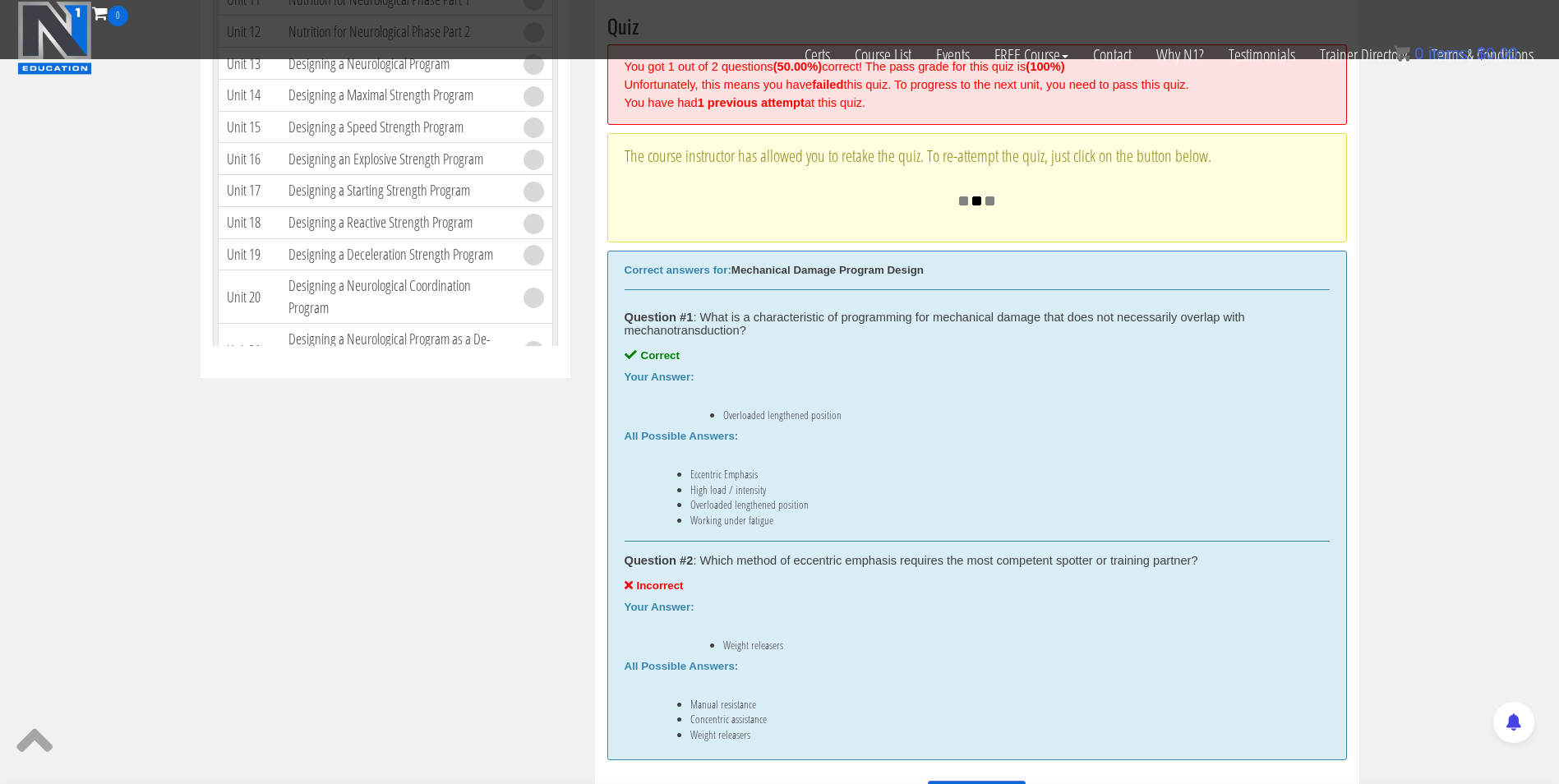
scroll to position [789, 0]
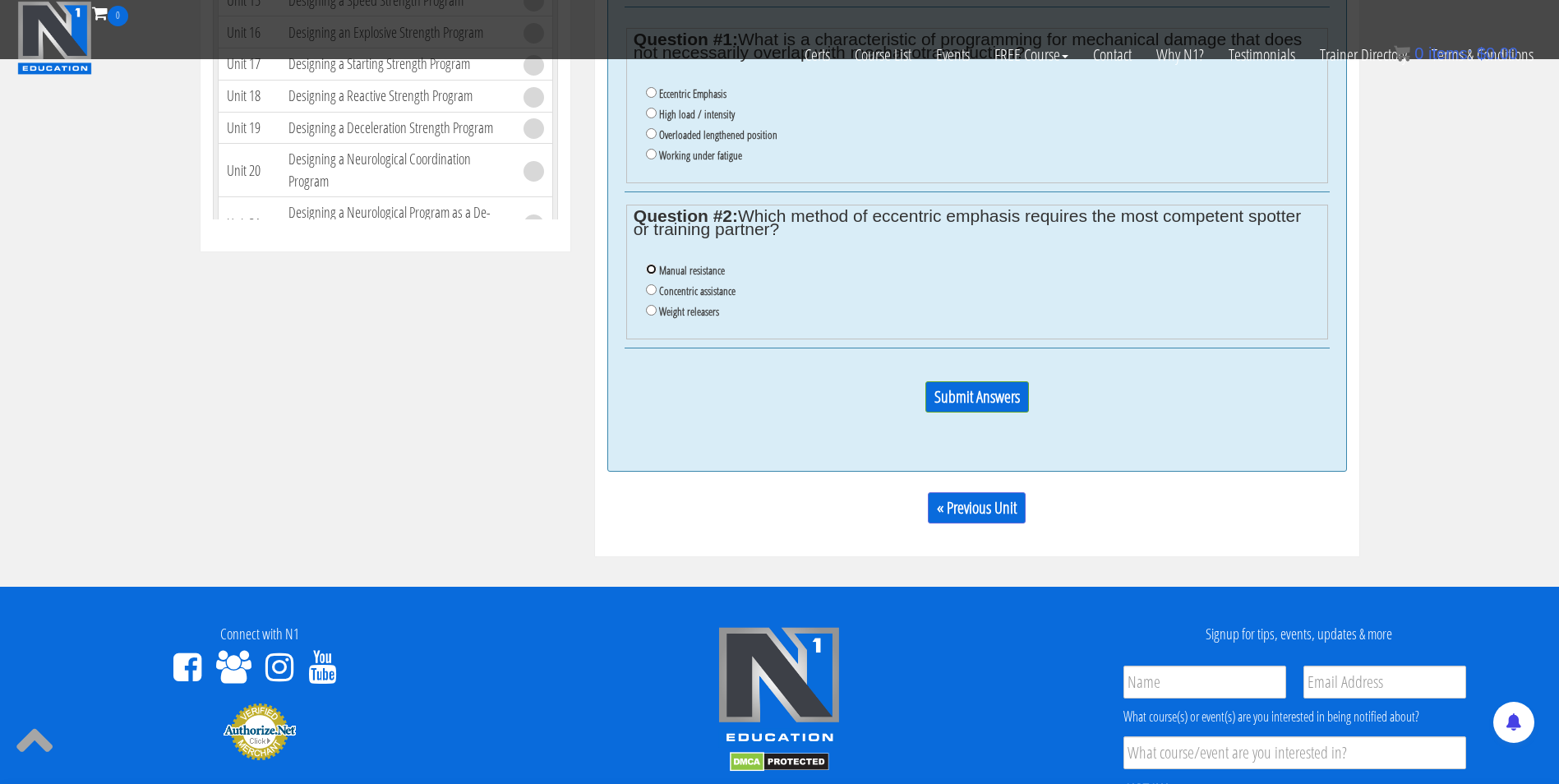
click at [651, 271] on input "Manual resistance" at bounding box center [652, 270] width 11 height 11
radio input "true"
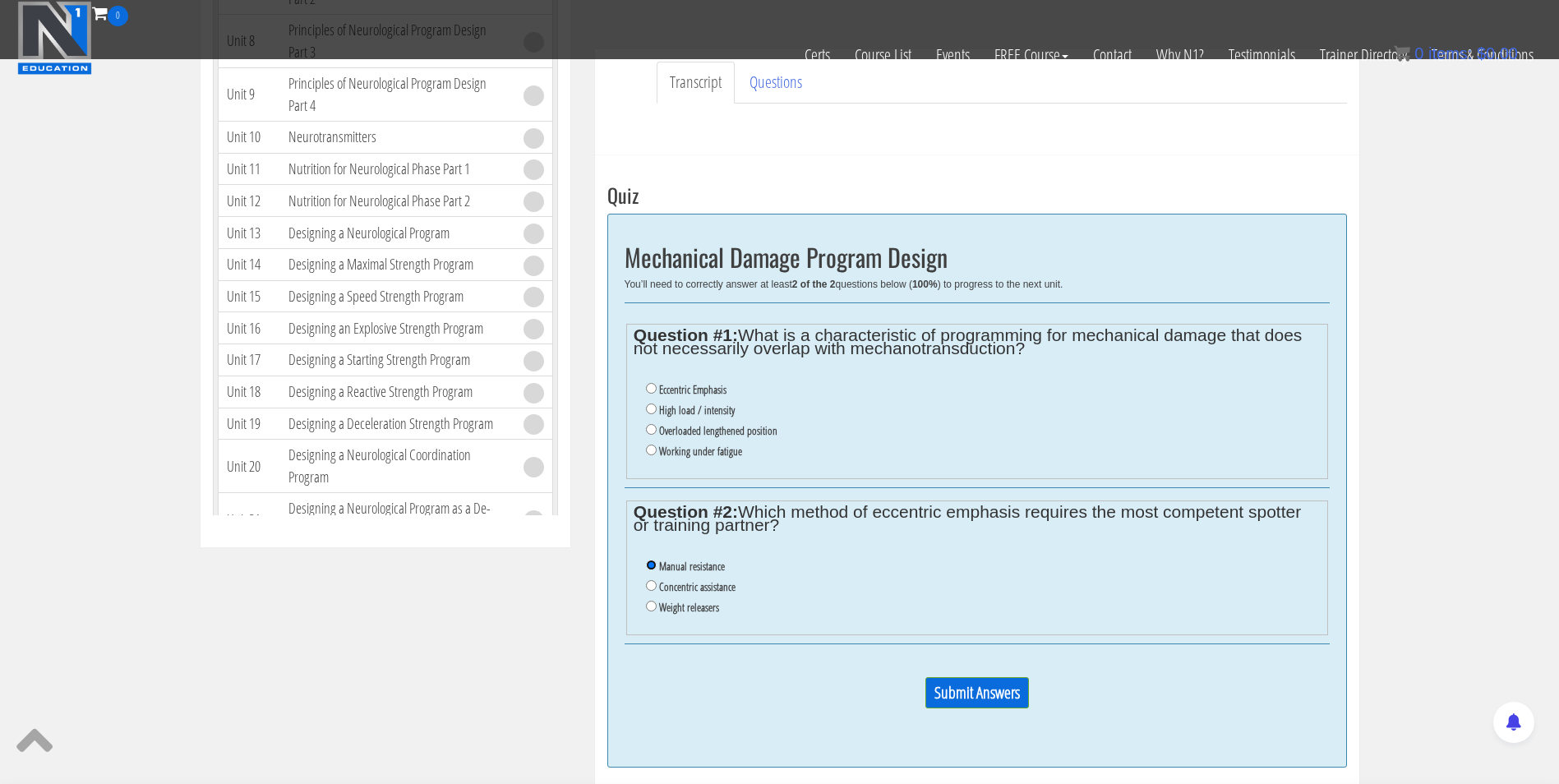
scroll to position [491, 0]
click at [648, 432] on input "Overloaded lengthened position" at bounding box center [652, 431] width 11 height 11
radio input "true"
click at [943, 686] on input "Submit Answers" at bounding box center [977, 694] width 104 height 31
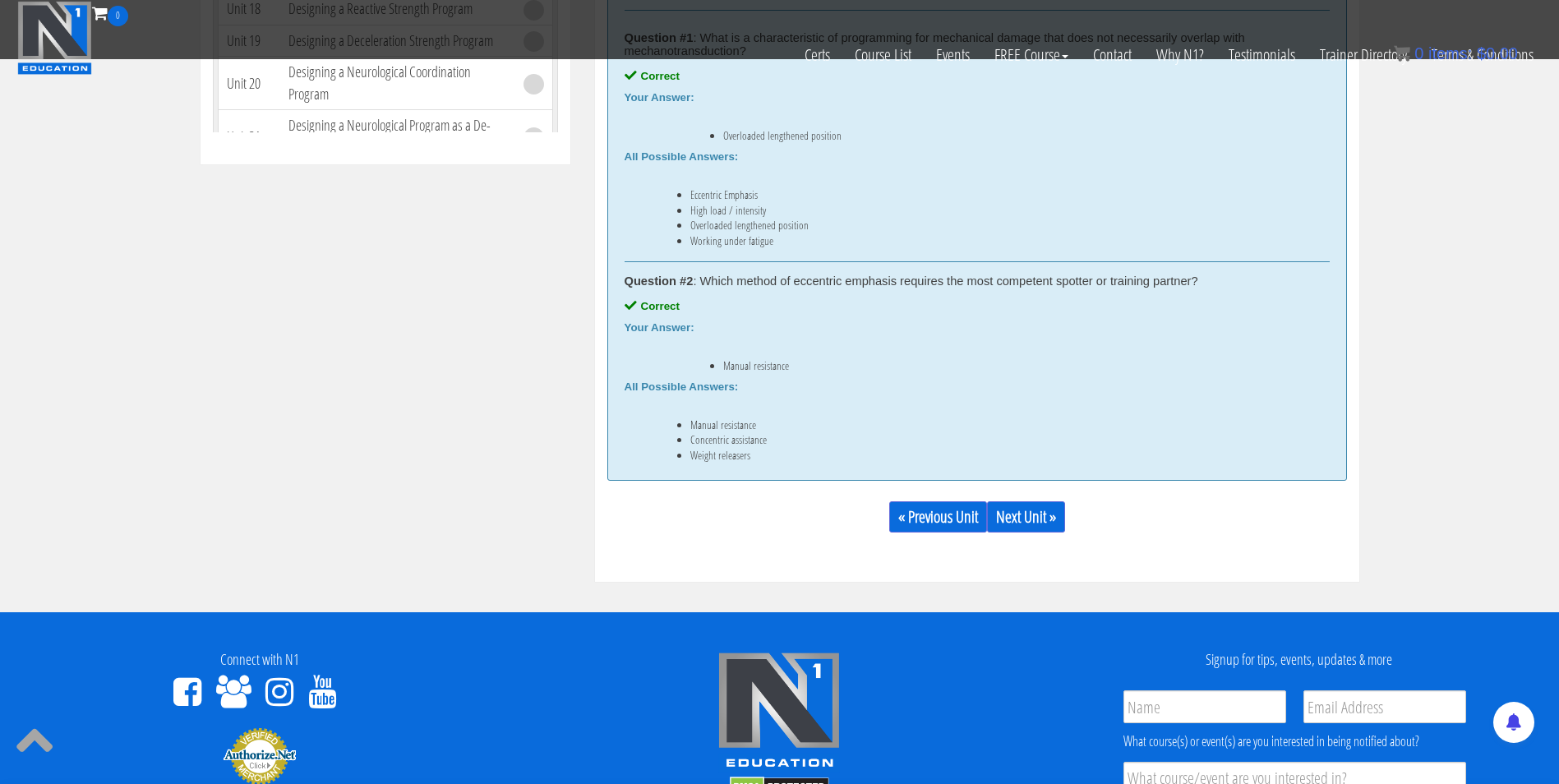
scroll to position [873, 0]
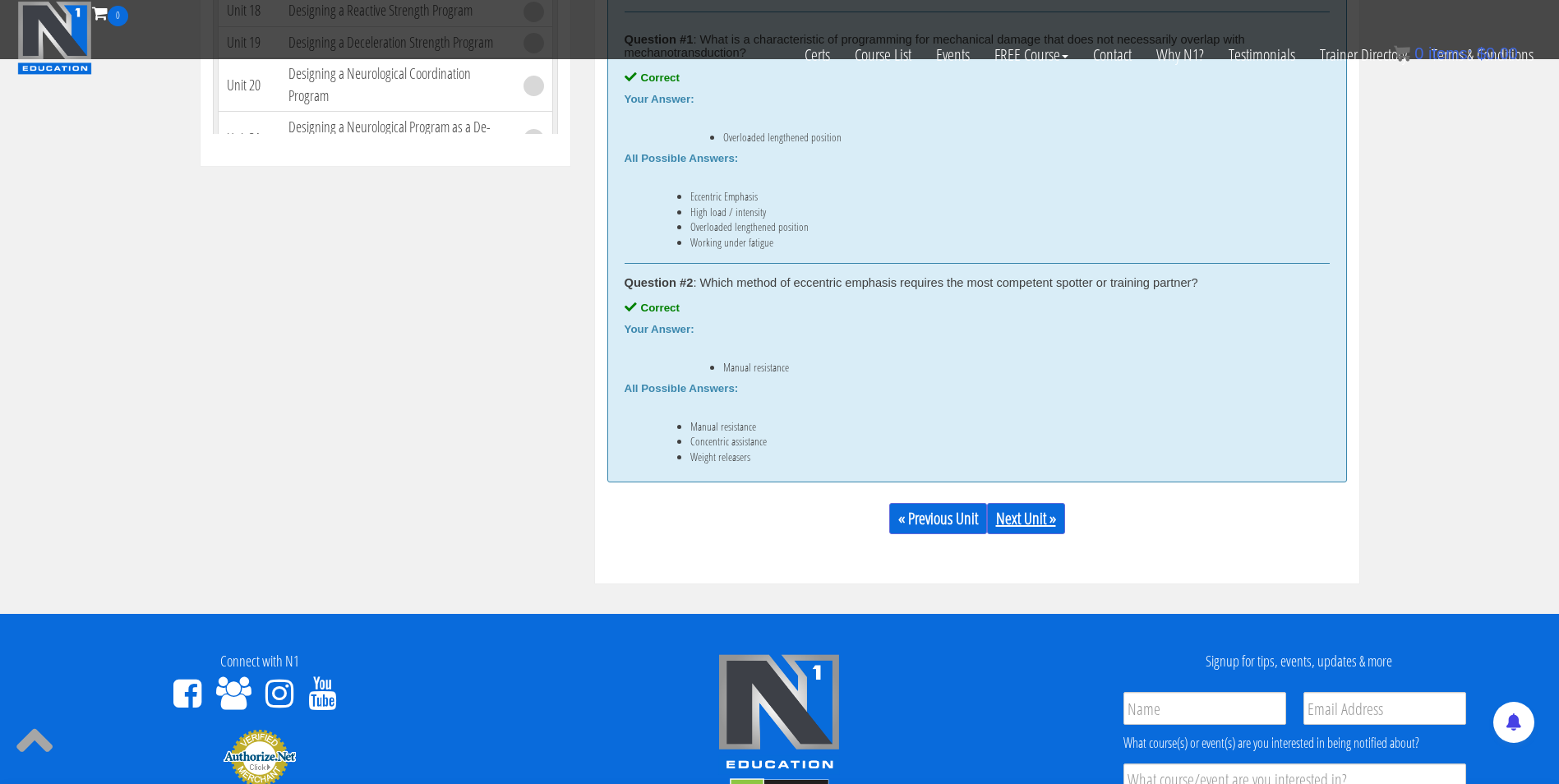
click at [997, 524] on link "Next Unit »" at bounding box center [1026, 519] width 78 height 31
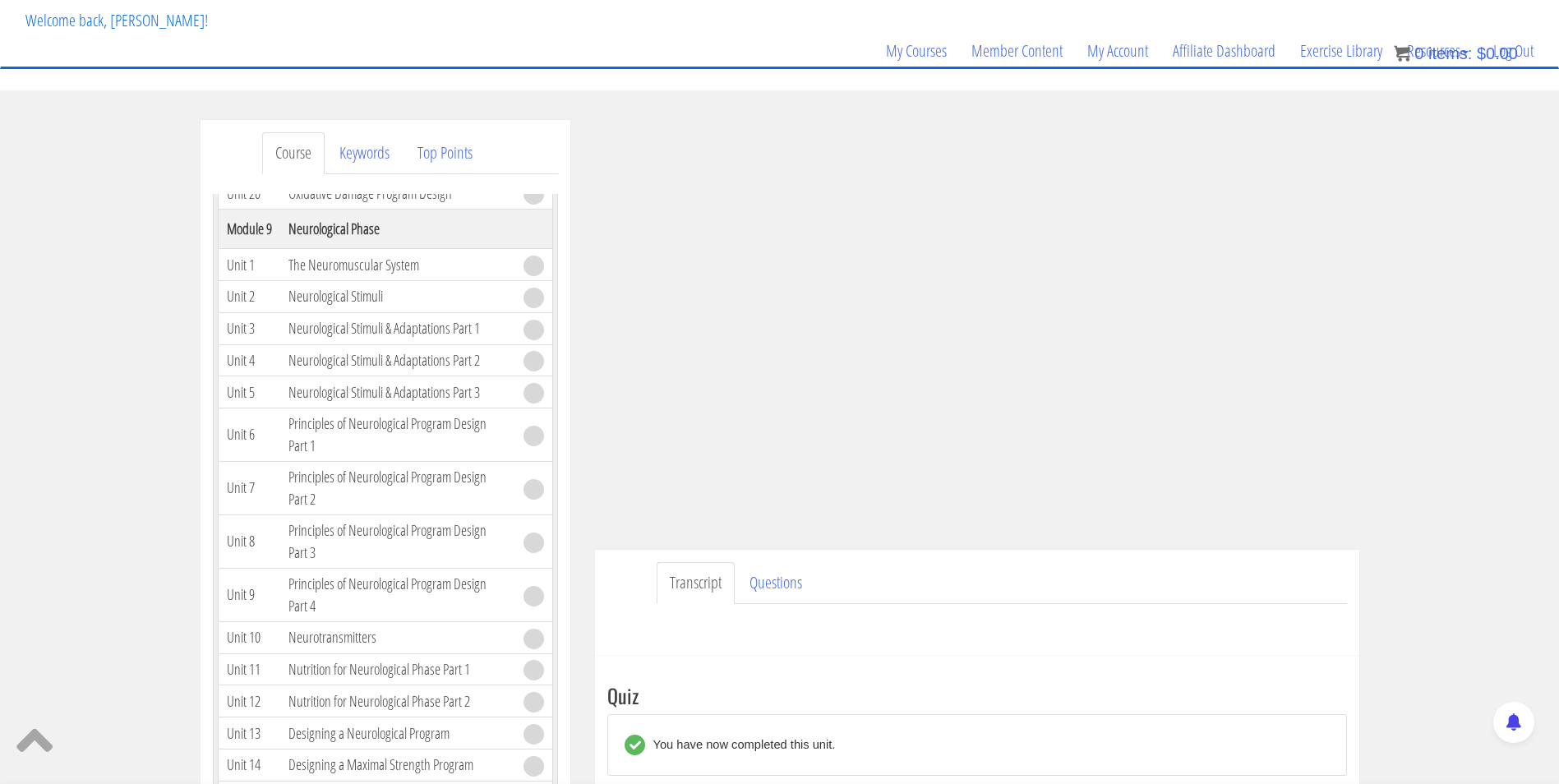
scroll to position [0, 0]
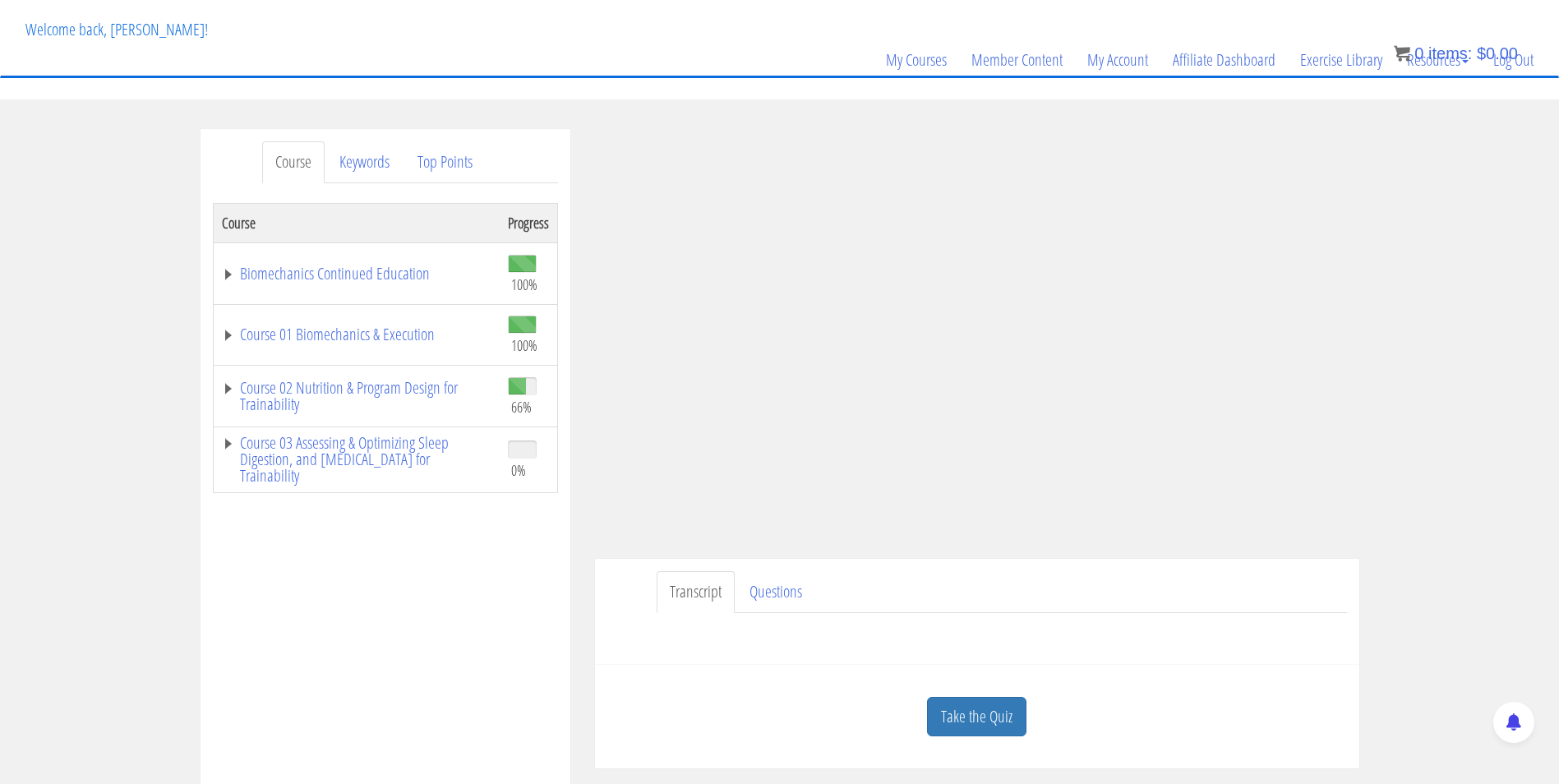
scroll to position [222, 0]
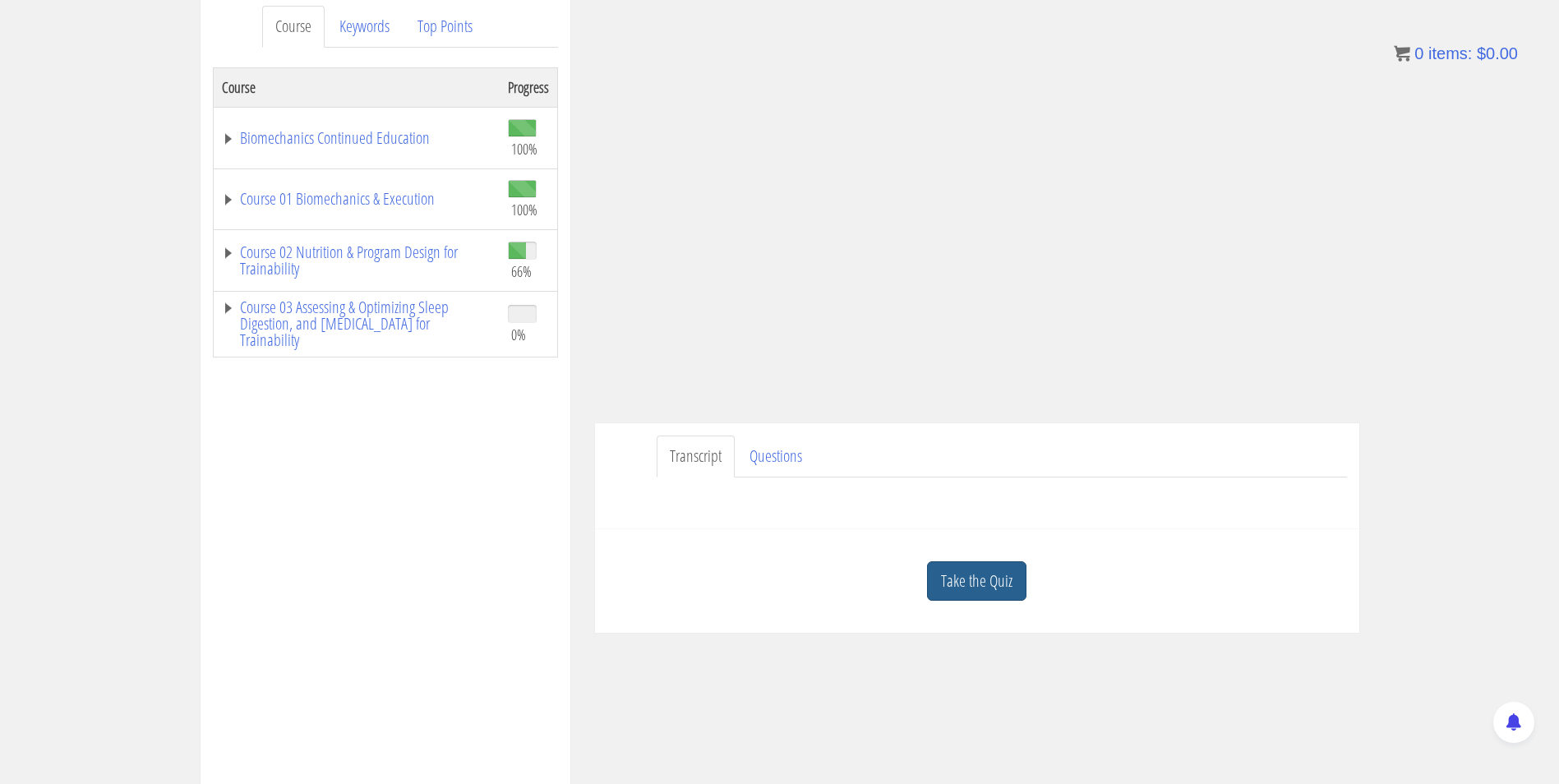
click at [981, 582] on link "Take the Quiz" at bounding box center [977, 582] width 99 height 40
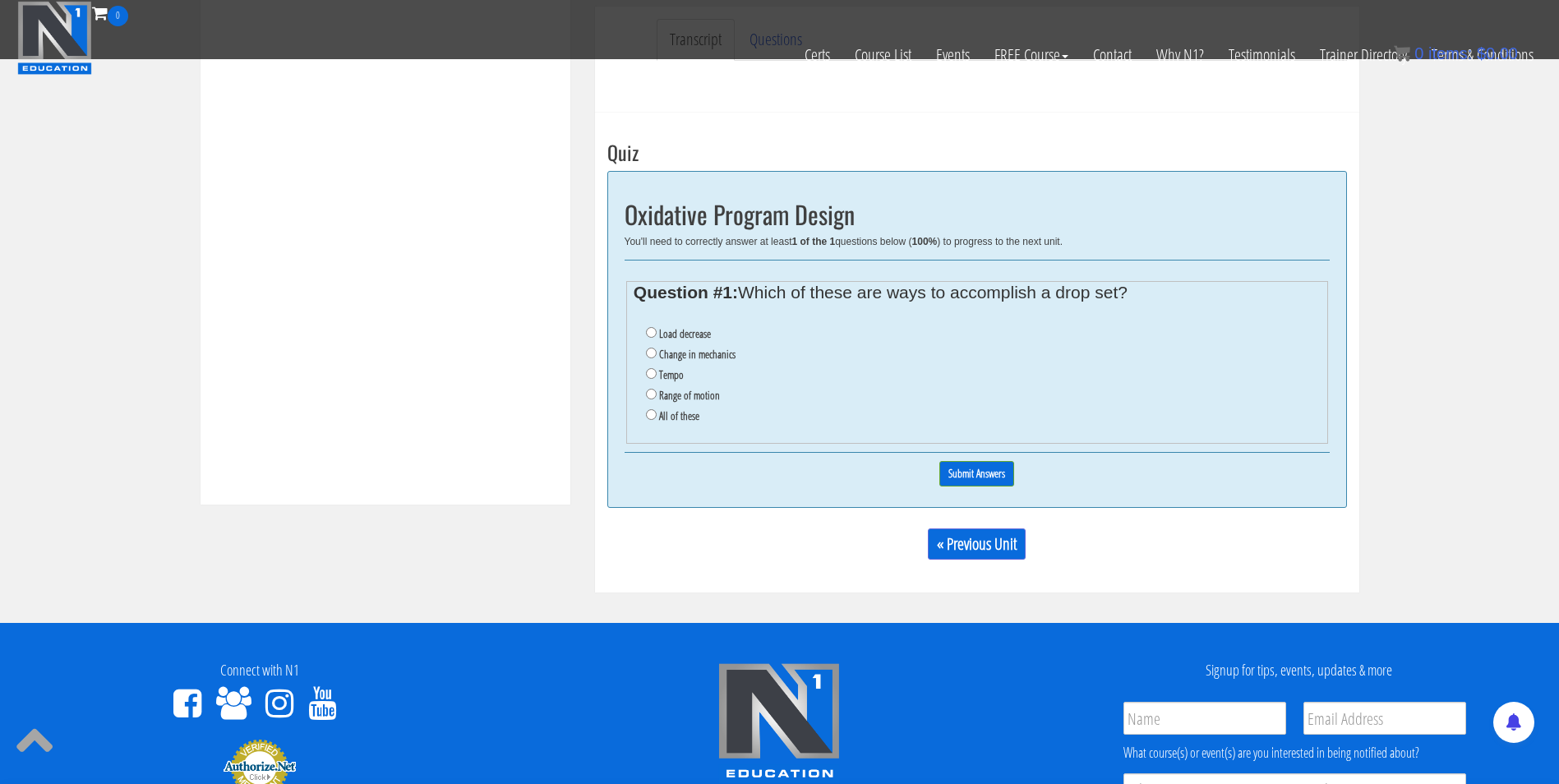
scroll to position [534, 0]
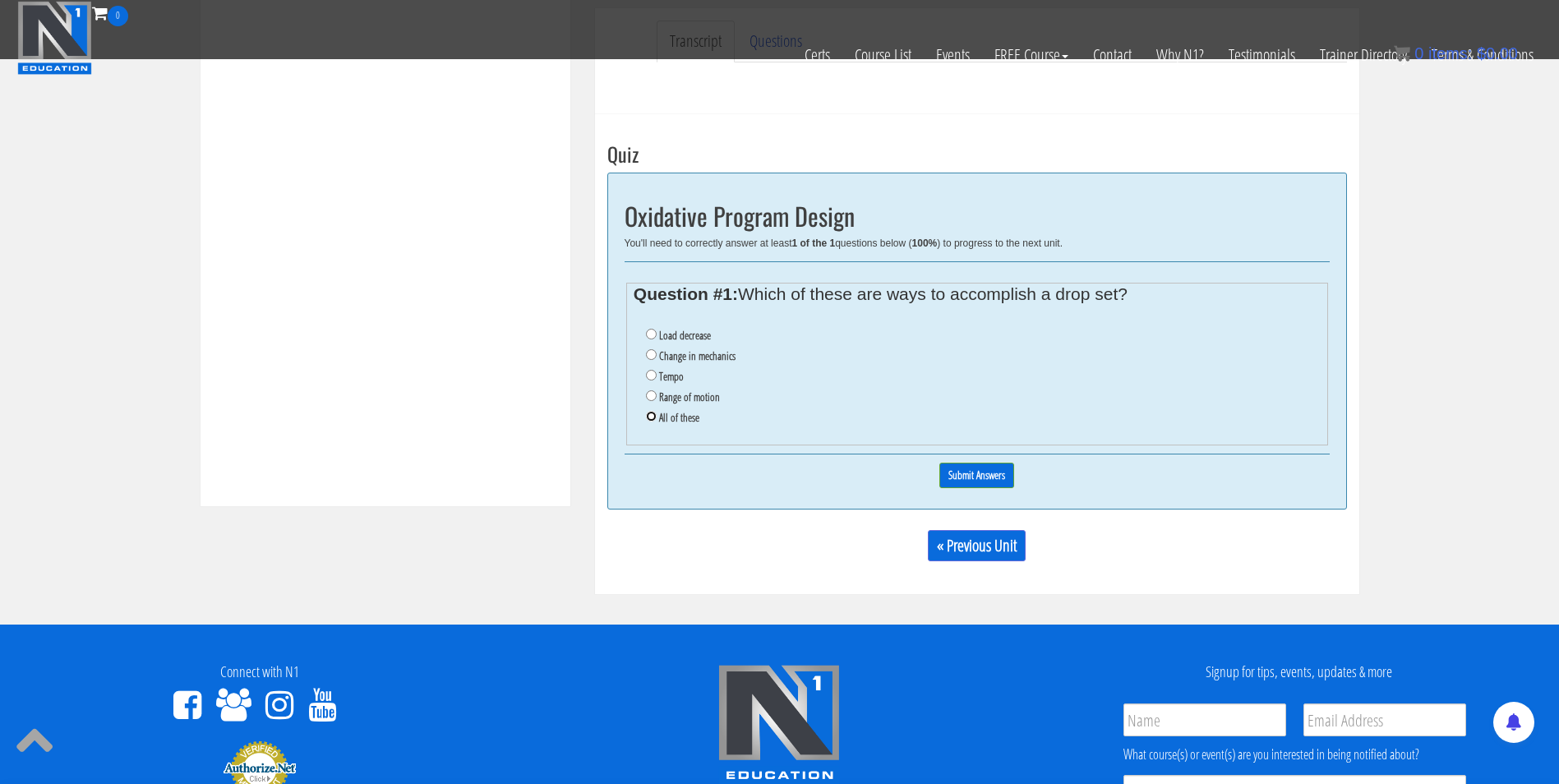
click at [654, 417] on input "All of these" at bounding box center [652, 417] width 11 height 11
radio input "true"
click at [974, 467] on input "Submit Answers" at bounding box center [976, 476] width 75 height 26
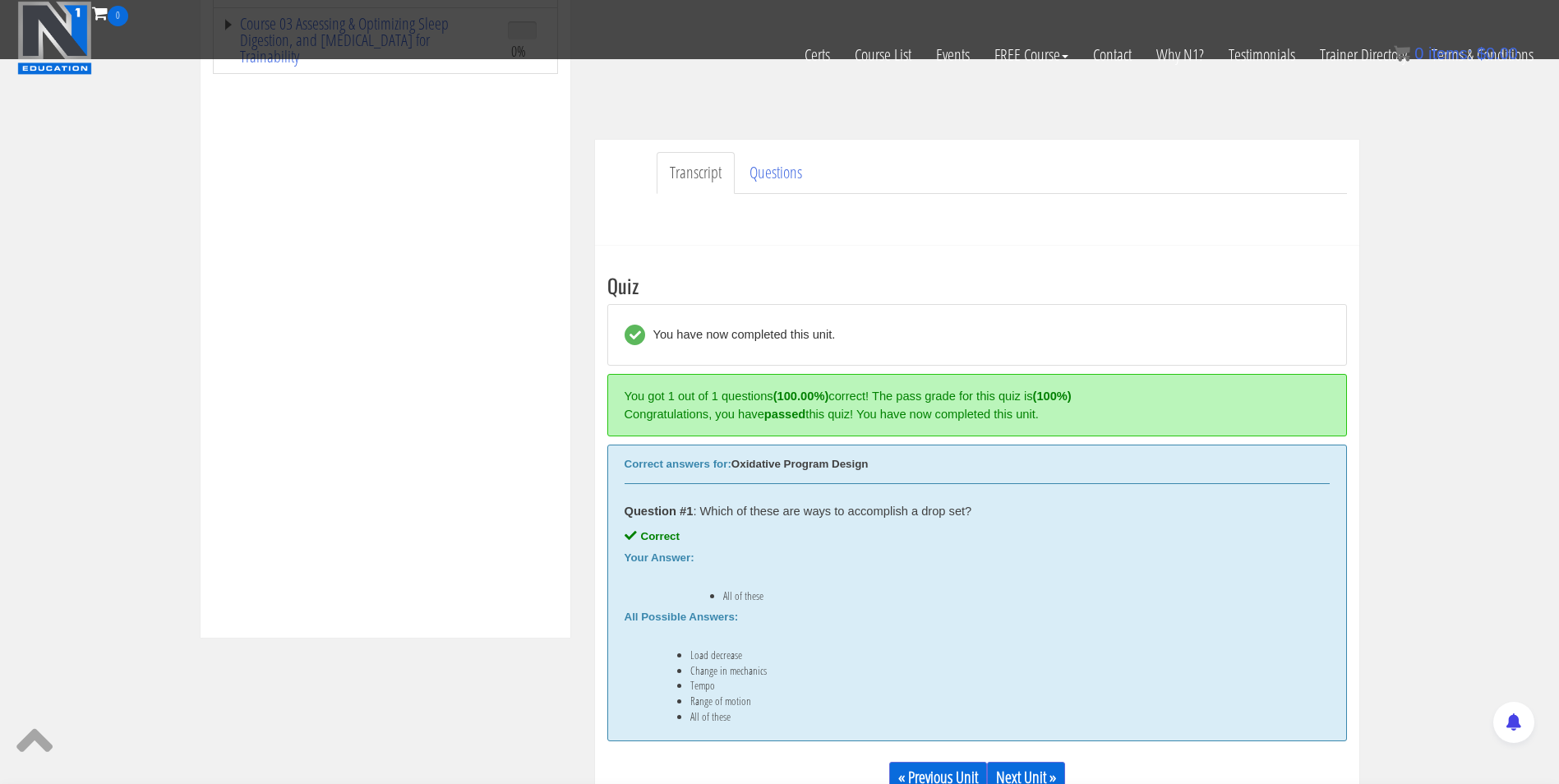
scroll to position [478, 0]
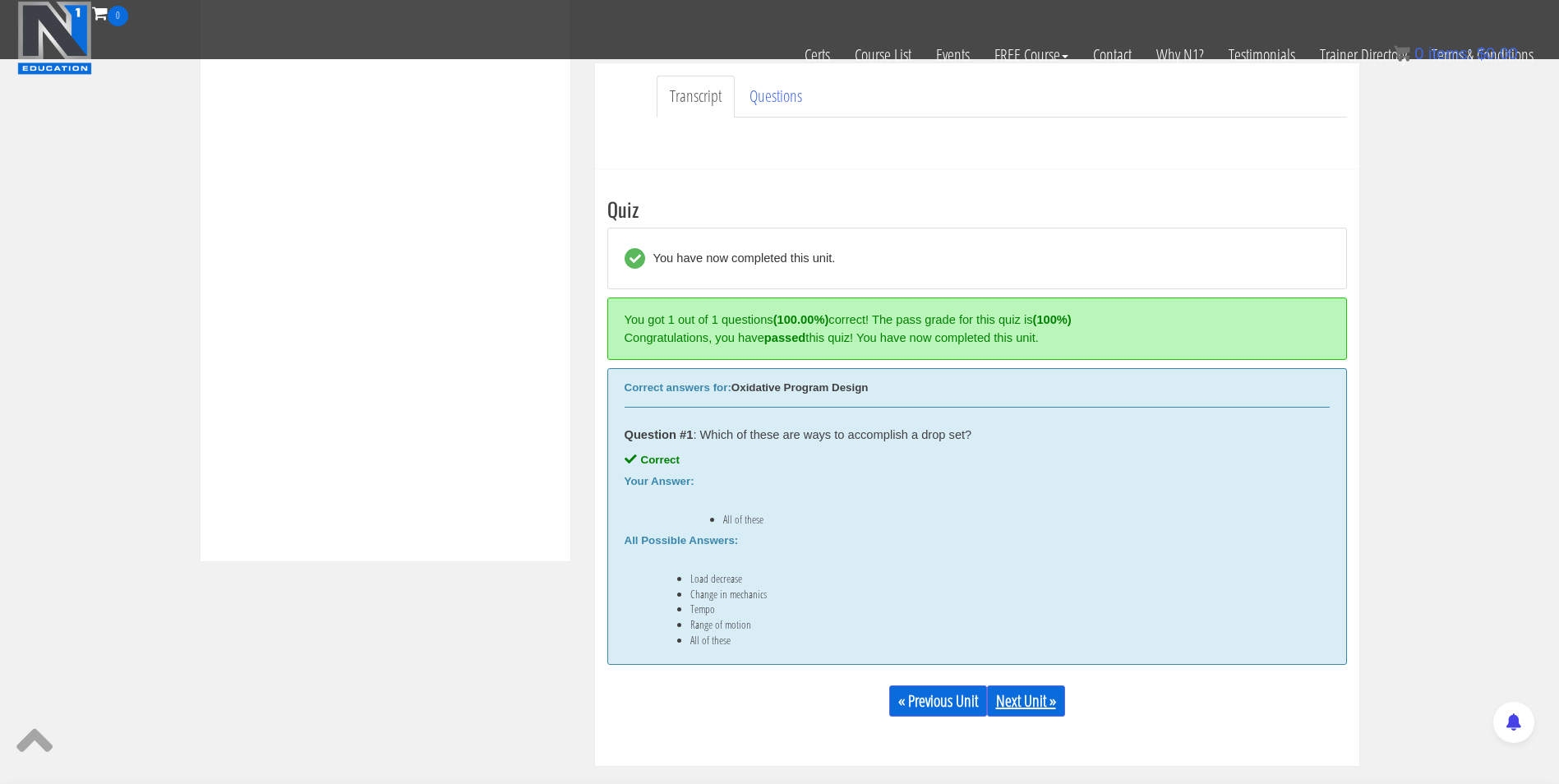
click at [1020, 706] on link "Next Unit »" at bounding box center [1026, 701] width 78 height 31
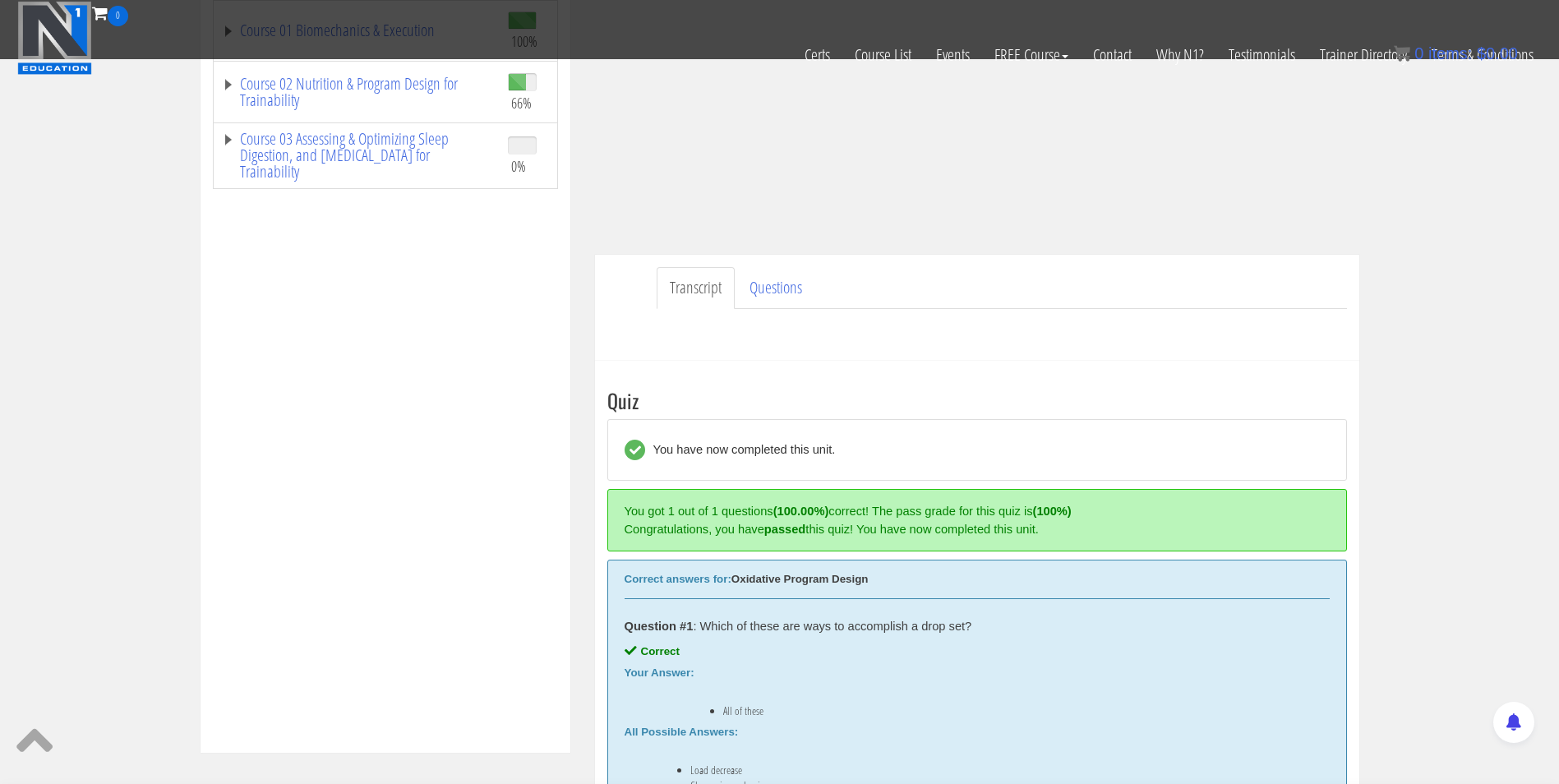
scroll to position [289, 0]
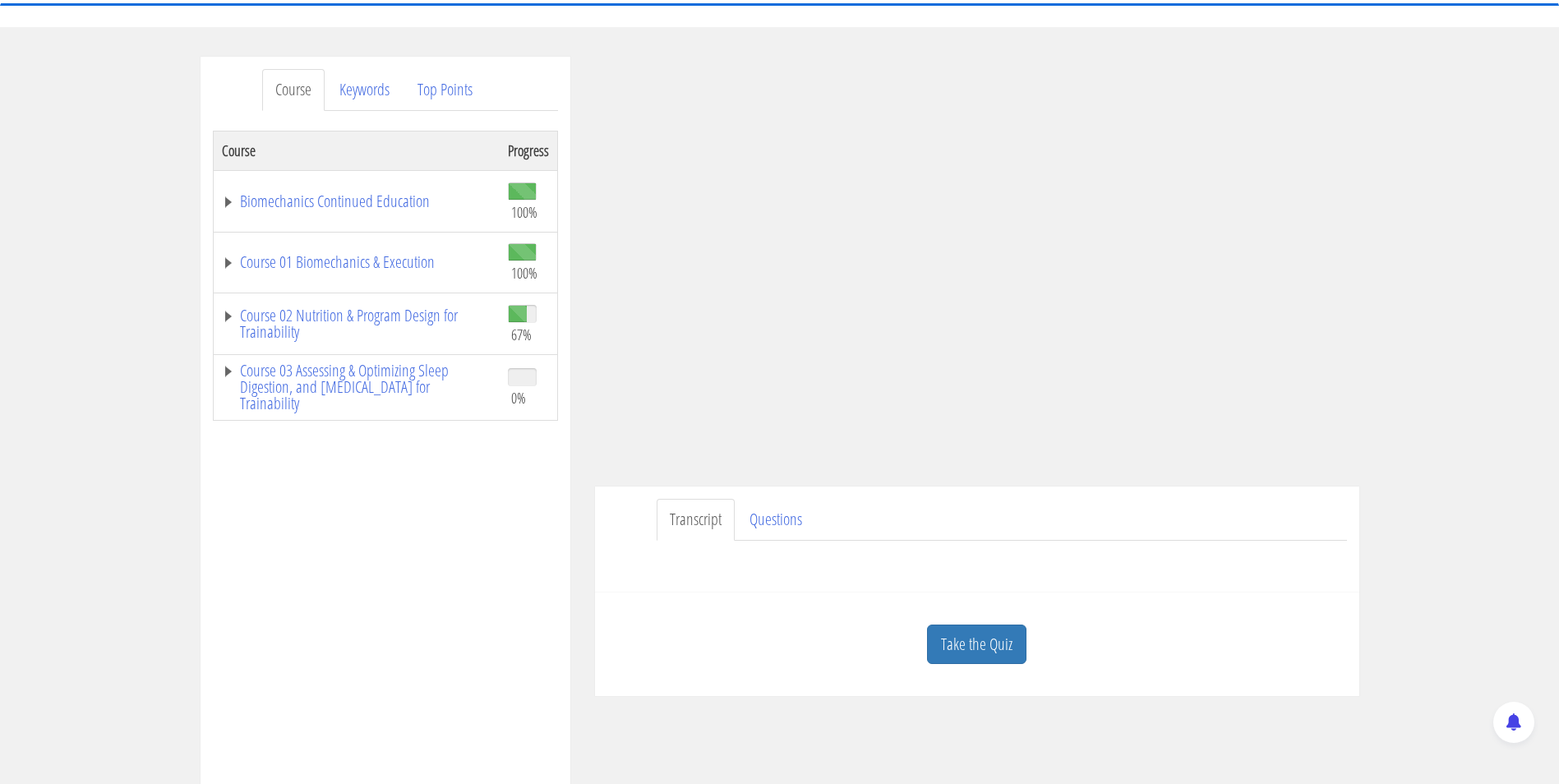
scroll to position [157, 0]
click at [407, 324] on link "Course 02 Nutrition & Program Design for Trainability" at bounding box center [356, 325] width 270 height 33
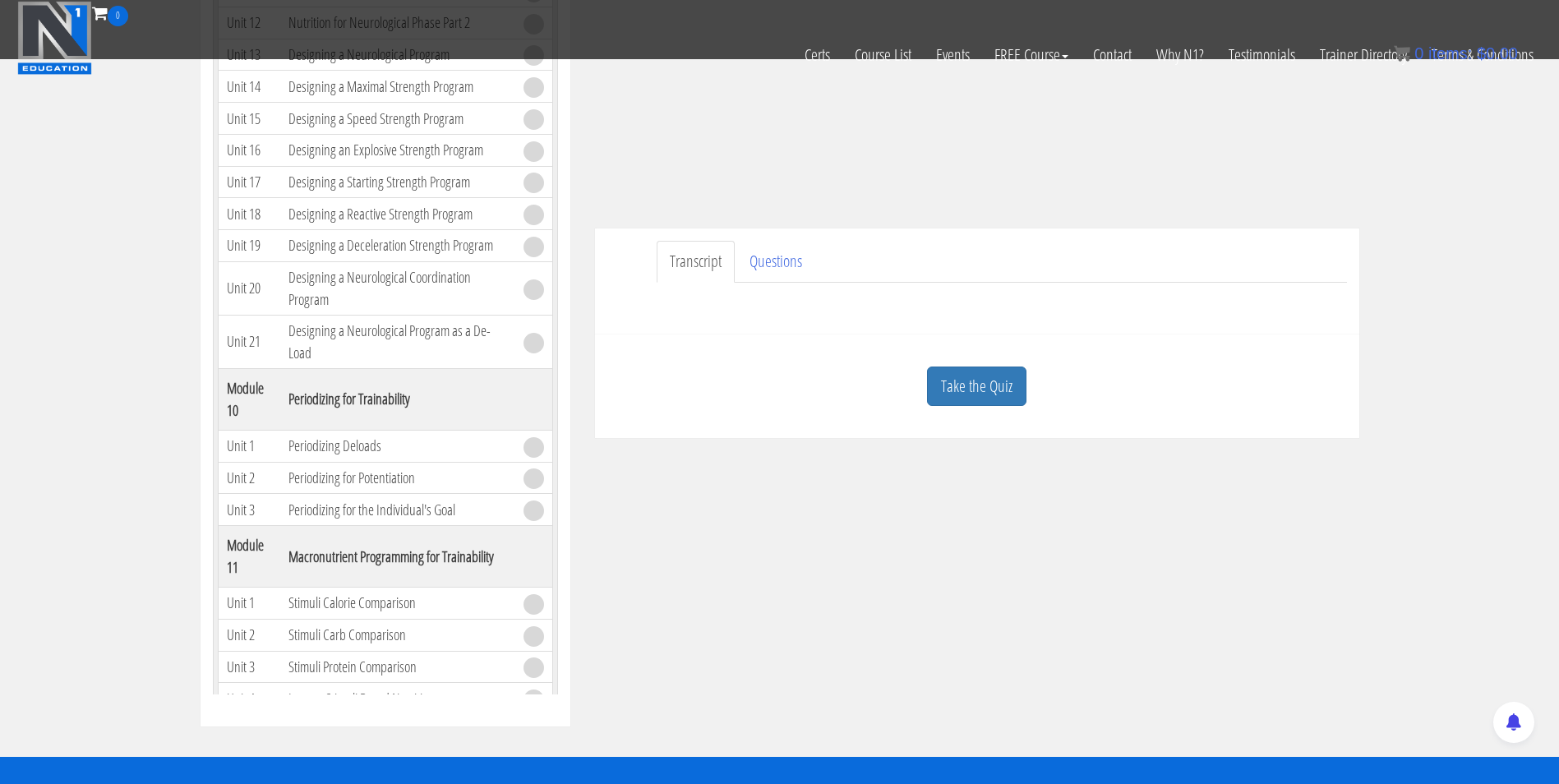
scroll to position [3880, 0]
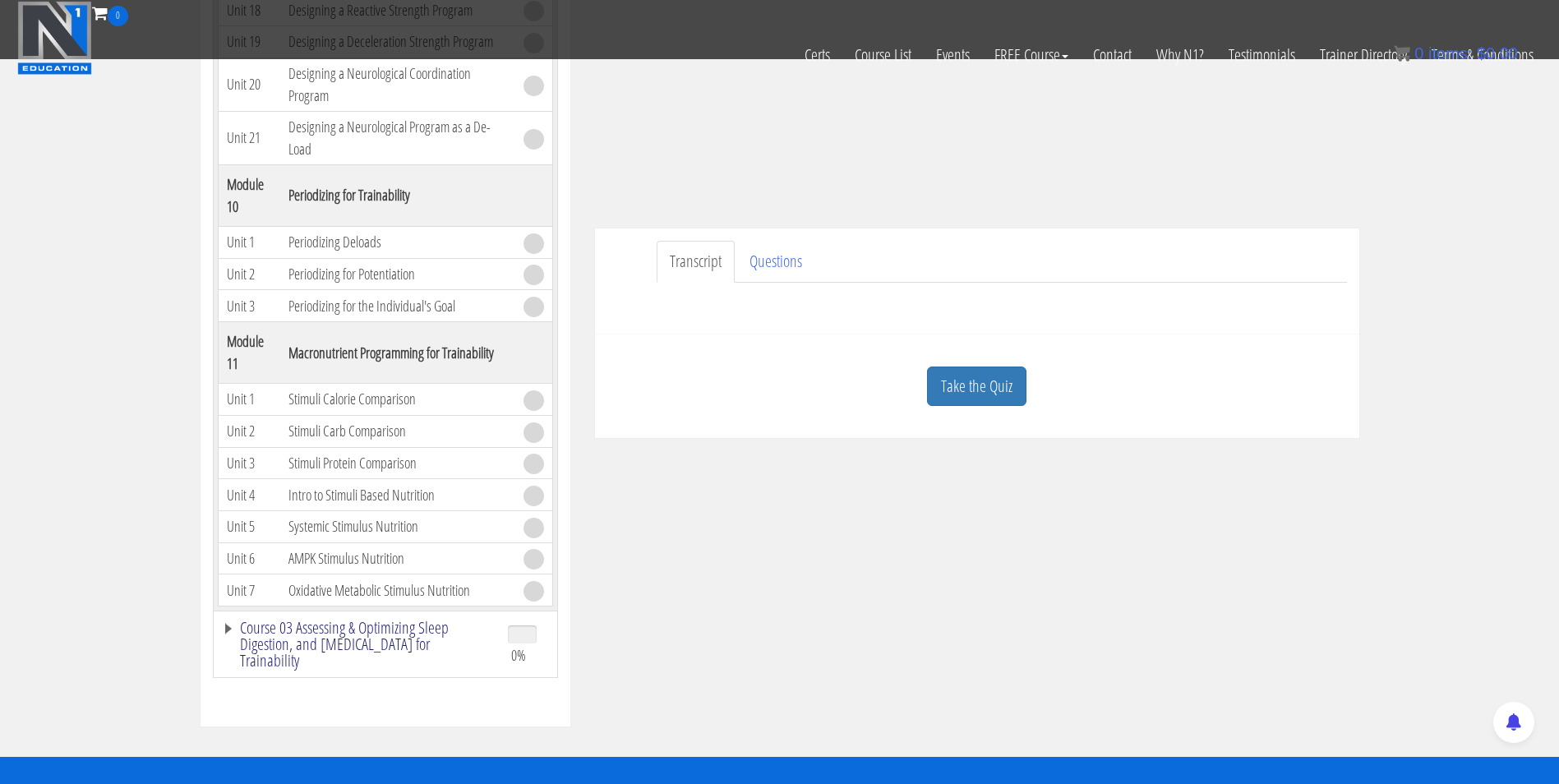
click at [356, 619] on link "Course 03 Assessing & Optimizing Sleep Digestion, and [MEDICAL_DATA] for Traina…" at bounding box center [356, 644] width 270 height 50
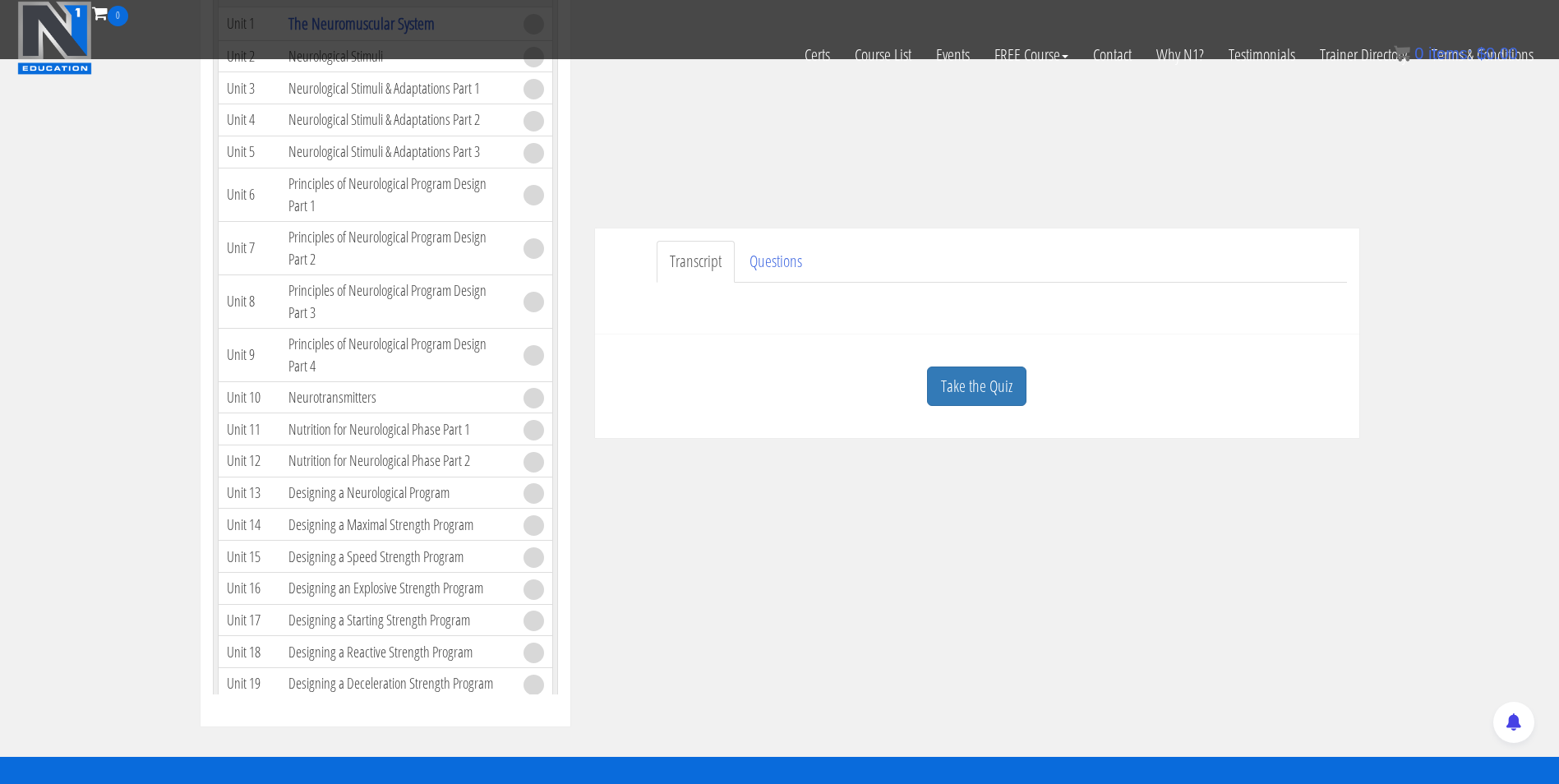
scroll to position [2999, 0]
click at [338, 34] on link "The Neuromuscular System" at bounding box center [362, 23] width 146 height 22
